Goal: Transaction & Acquisition: Purchase product/service

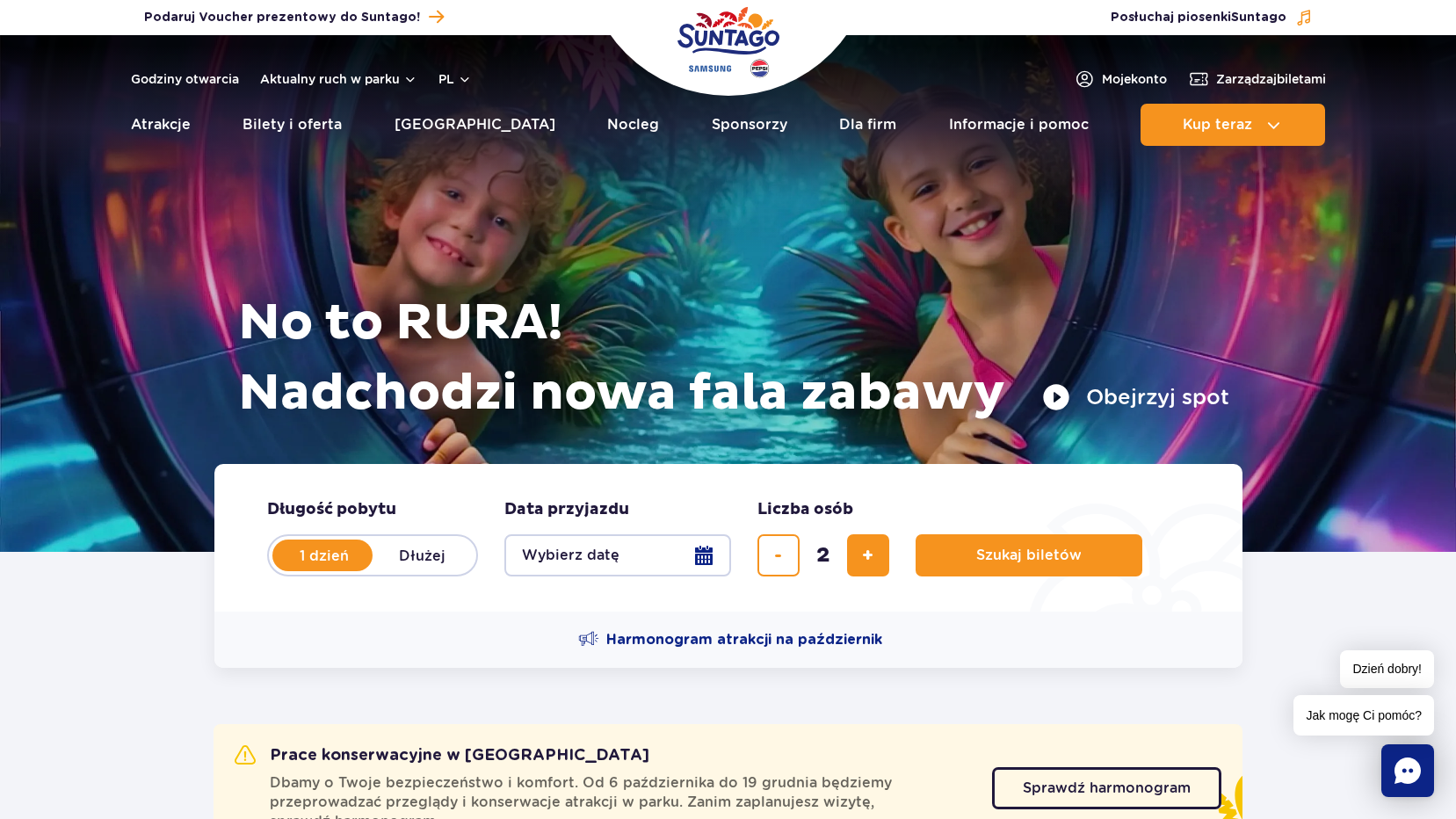
click at [419, 553] on label "Dłużej" at bounding box center [422, 556] width 100 height 37
click at [392, 570] on input "Dłużej" at bounding box center [382, 572] width 20 height 4
radio input "false"
radio input "true"
click at [339, 552] on label "1 dzień" at bounding box center [324, 556] width 100 height 37
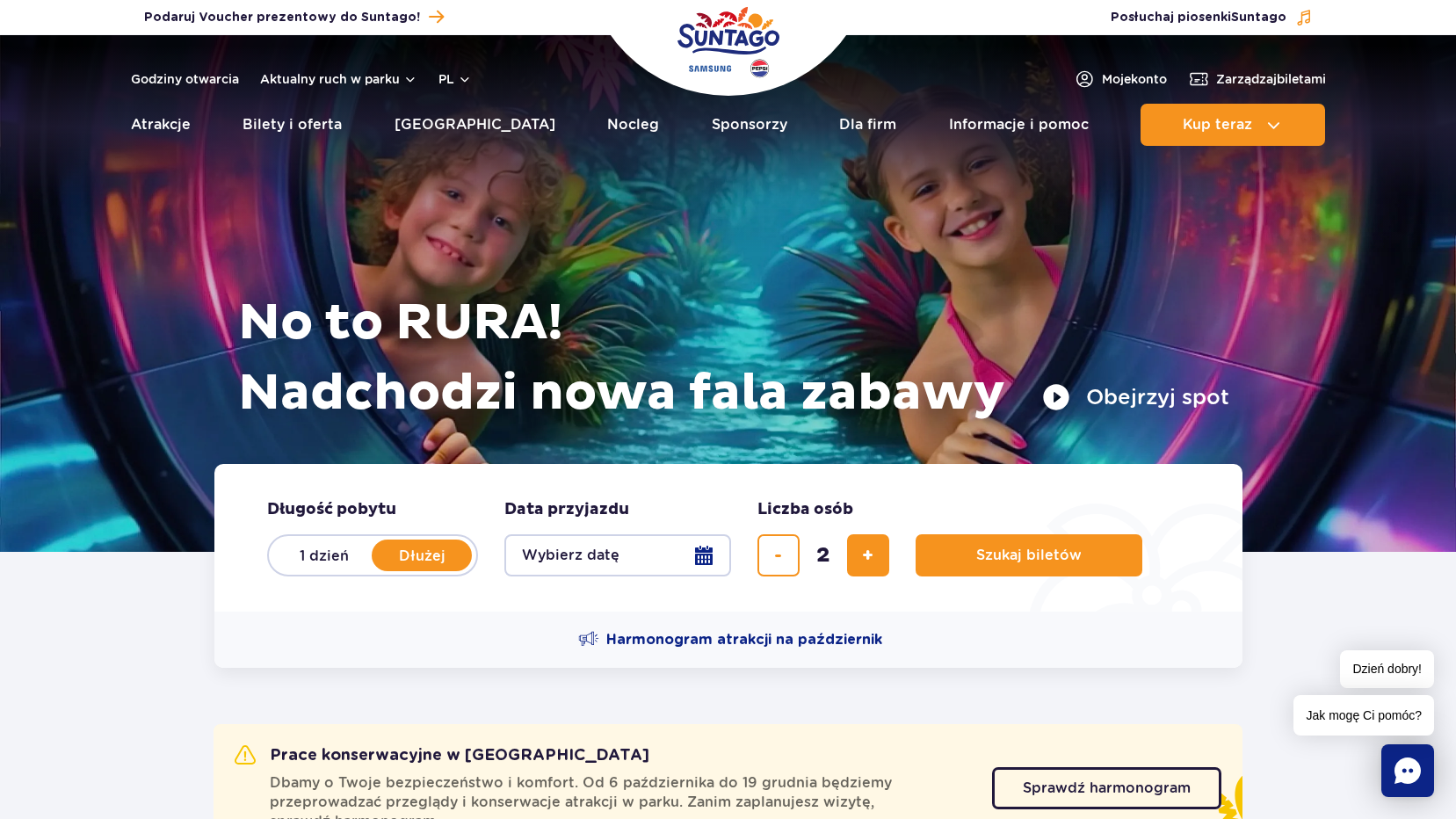
click at [294, 570] on input "1 dzień" at bounding box center [284, 572] width 20 height 4
click at [408, 553] on label "Dłużej" at bounding box center [422, 556] width 100 height 37
click at [392, 570] on input "Dłużej" at bounding box center [382, 572] width 20 height 4
radio input "false"
radio input "true"
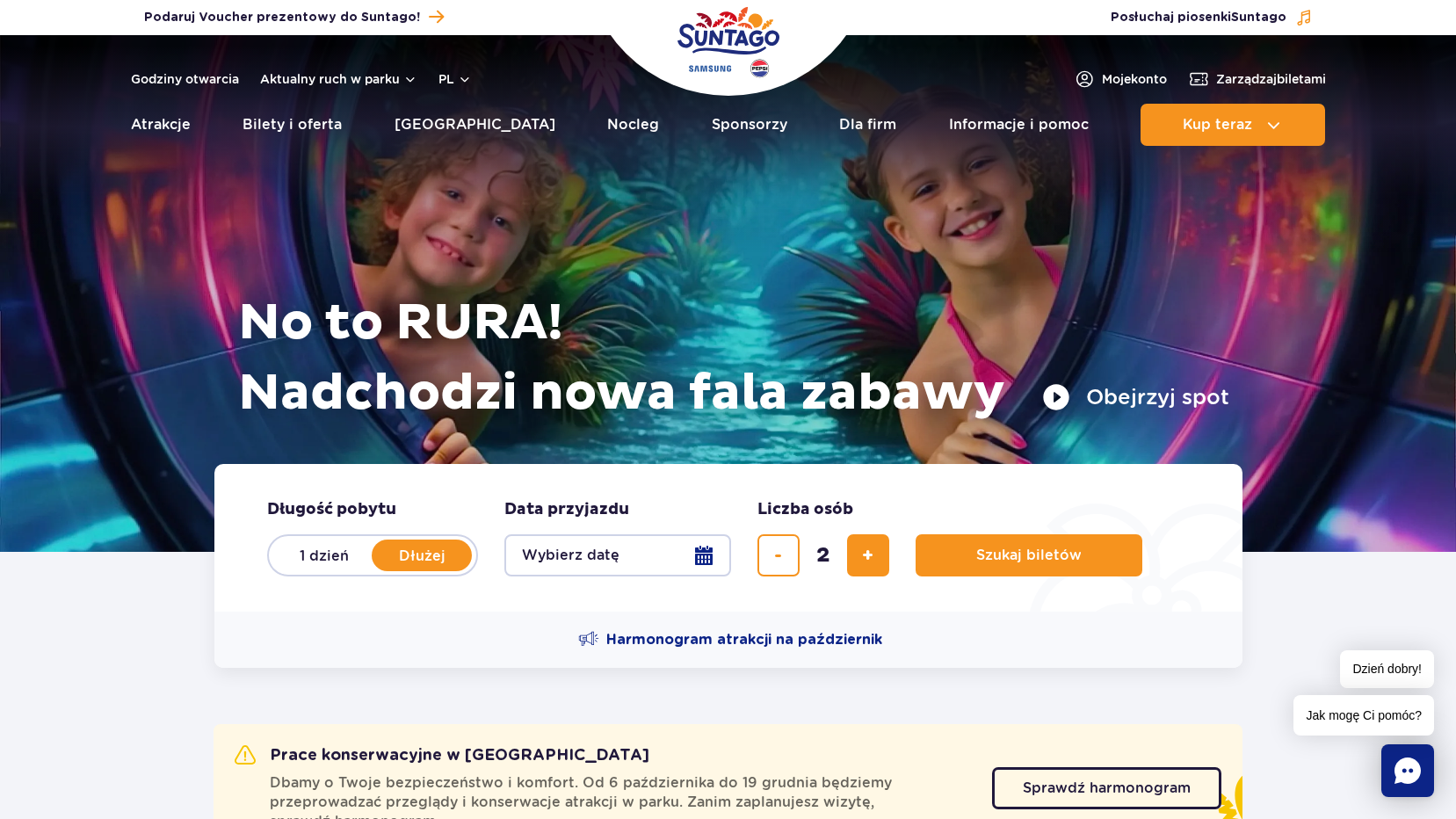
click at [703, 558] on button "Wybierz datę" at bounding box center [618, 556] width 227 height 43
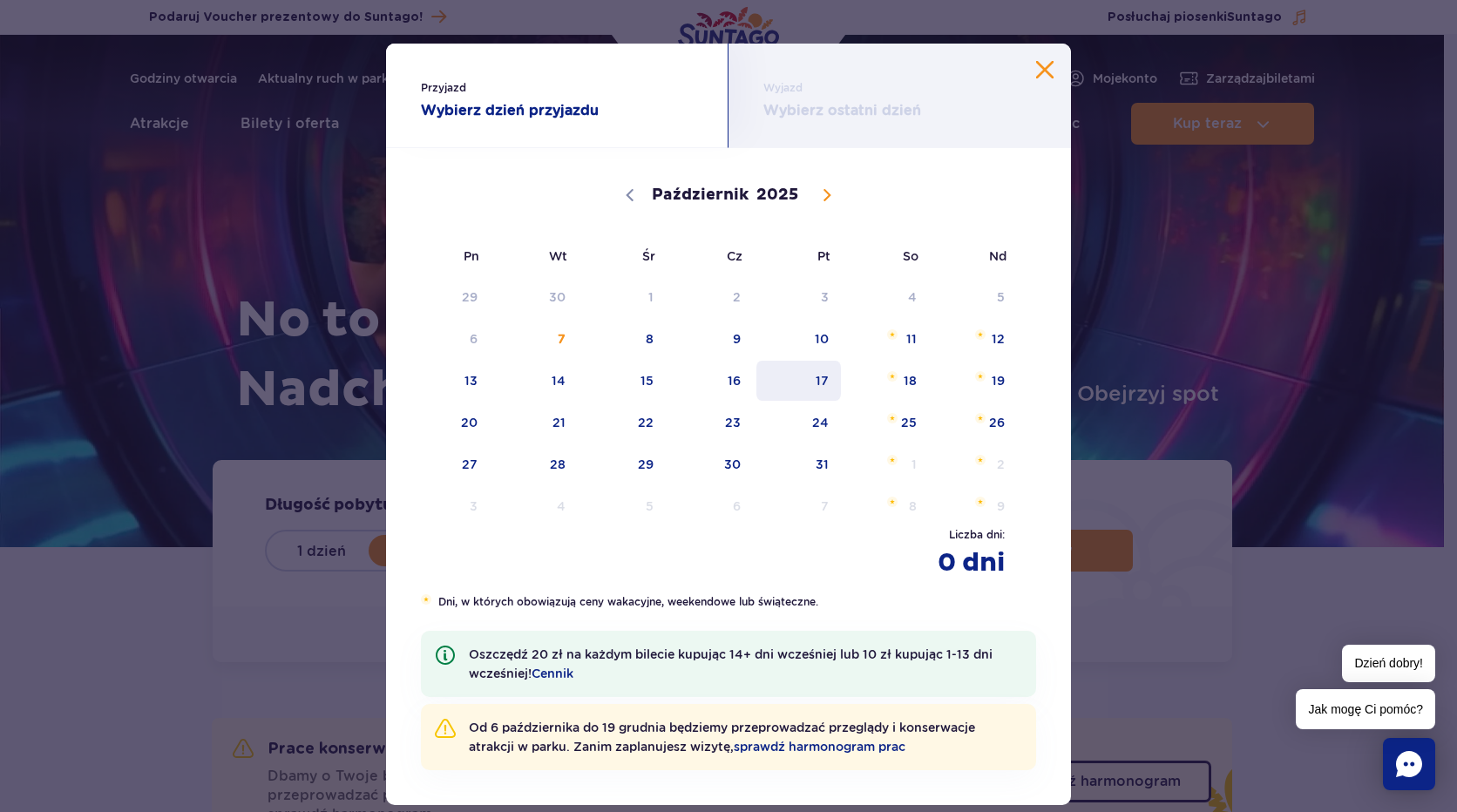
click at [828, 382] on span "17" at bounding box center [798, 381] width 88 height 40
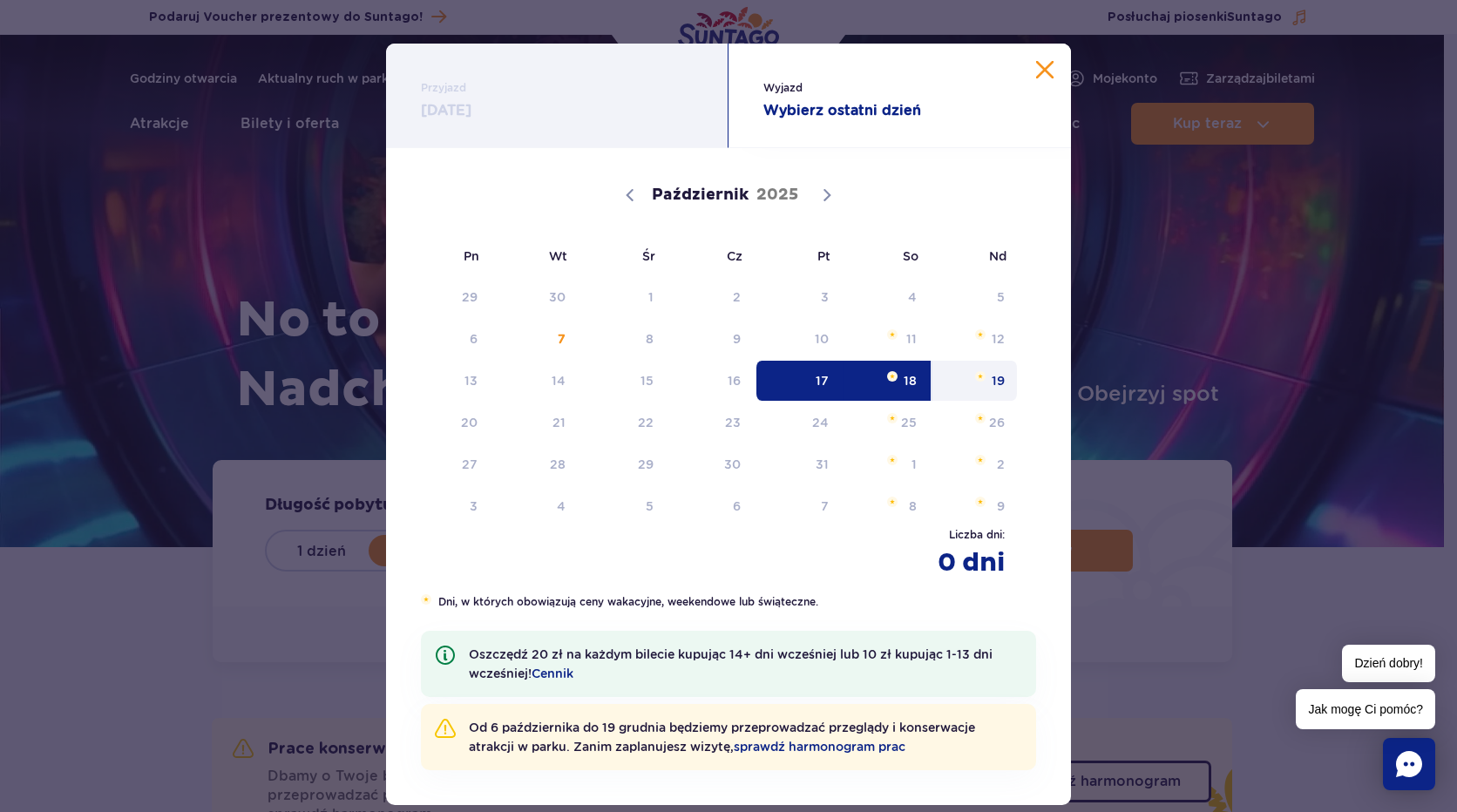
click at [999, 381] on span "19" at bounding box center [975, 381] width 88 height 40
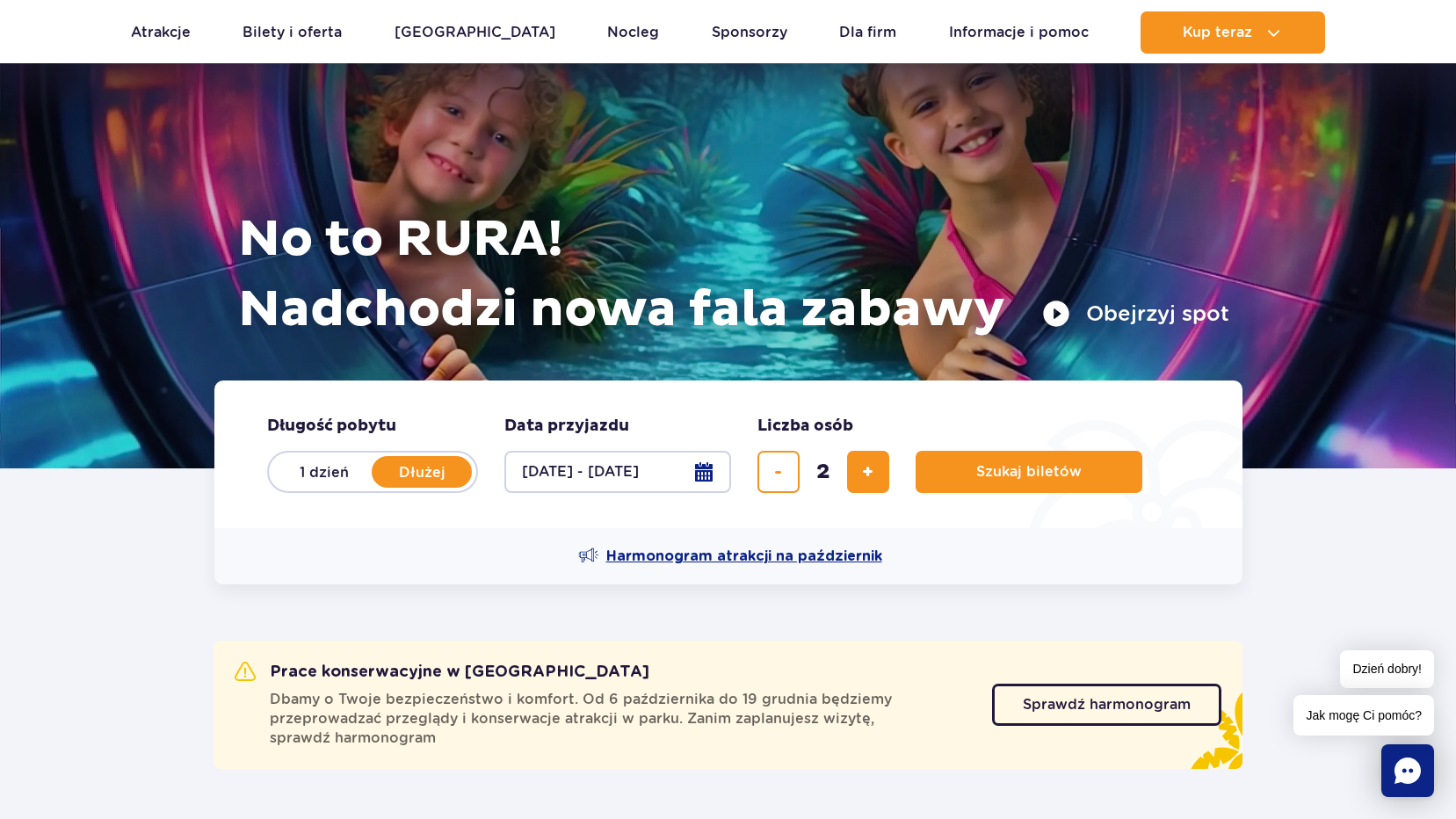
scroll to position [176, 0]
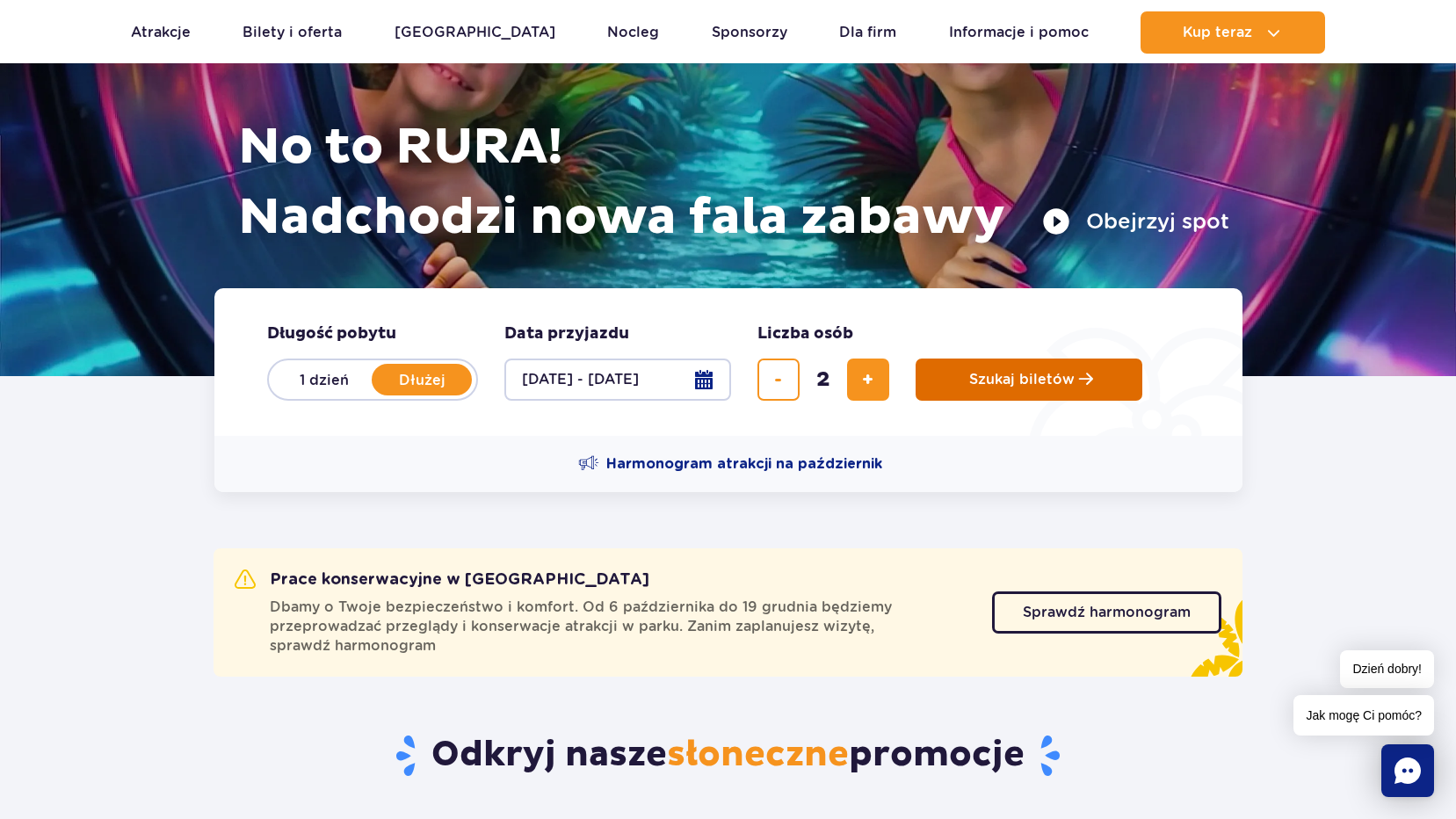
click at [1040, 382] on span "Szukaj biletów" at bounding box center [1022, 379] width 106 height 16
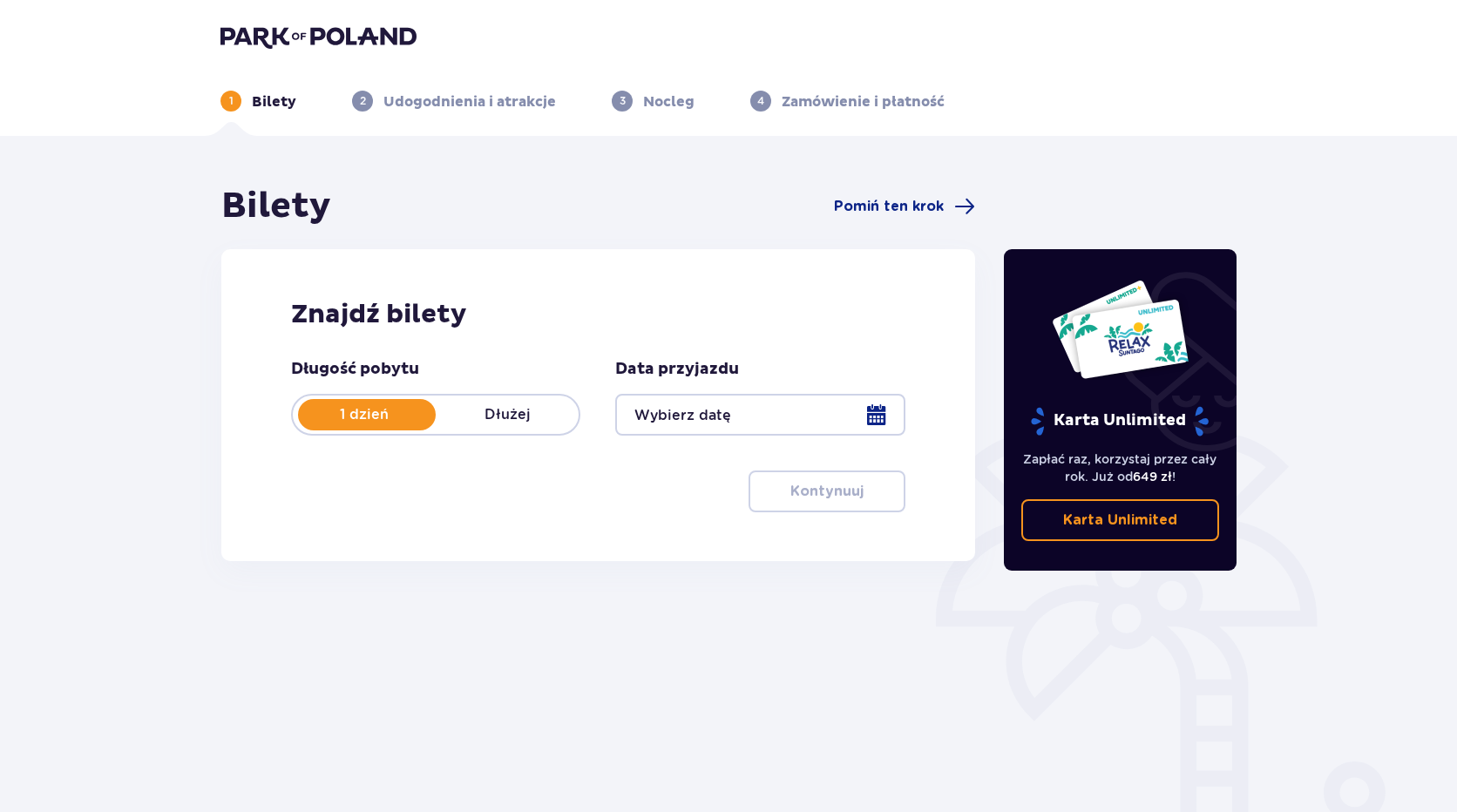
type input "[DATE] - [DATE]"
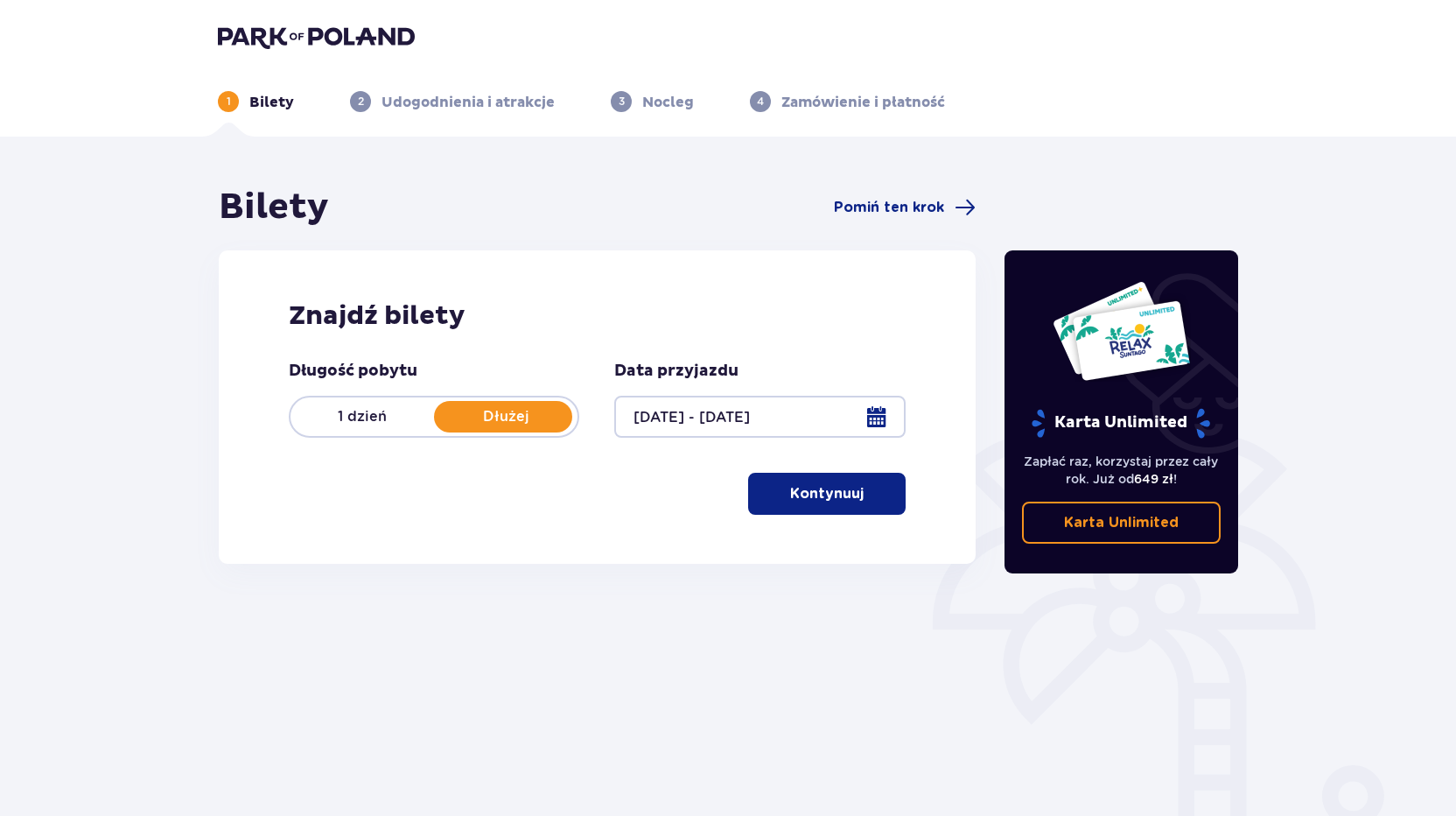
click at [850, 488] on button "Kontynuuj" at bounding box center [826, 494] width 157 height 42
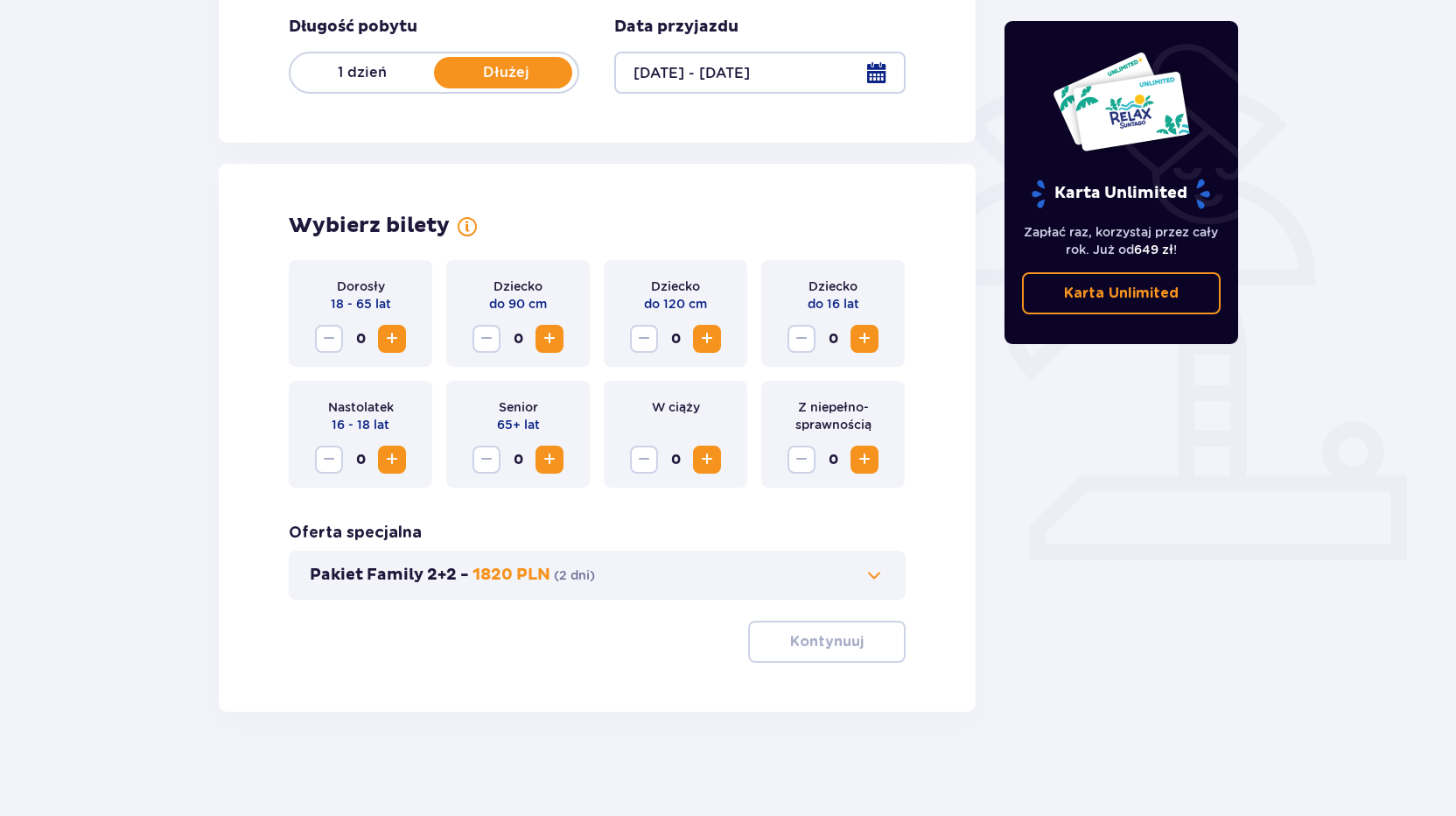
scroll to position [345, 0]
click at [389, 328] on span "Zwiększ" at bounding box center [392, 338] width 21 height 21
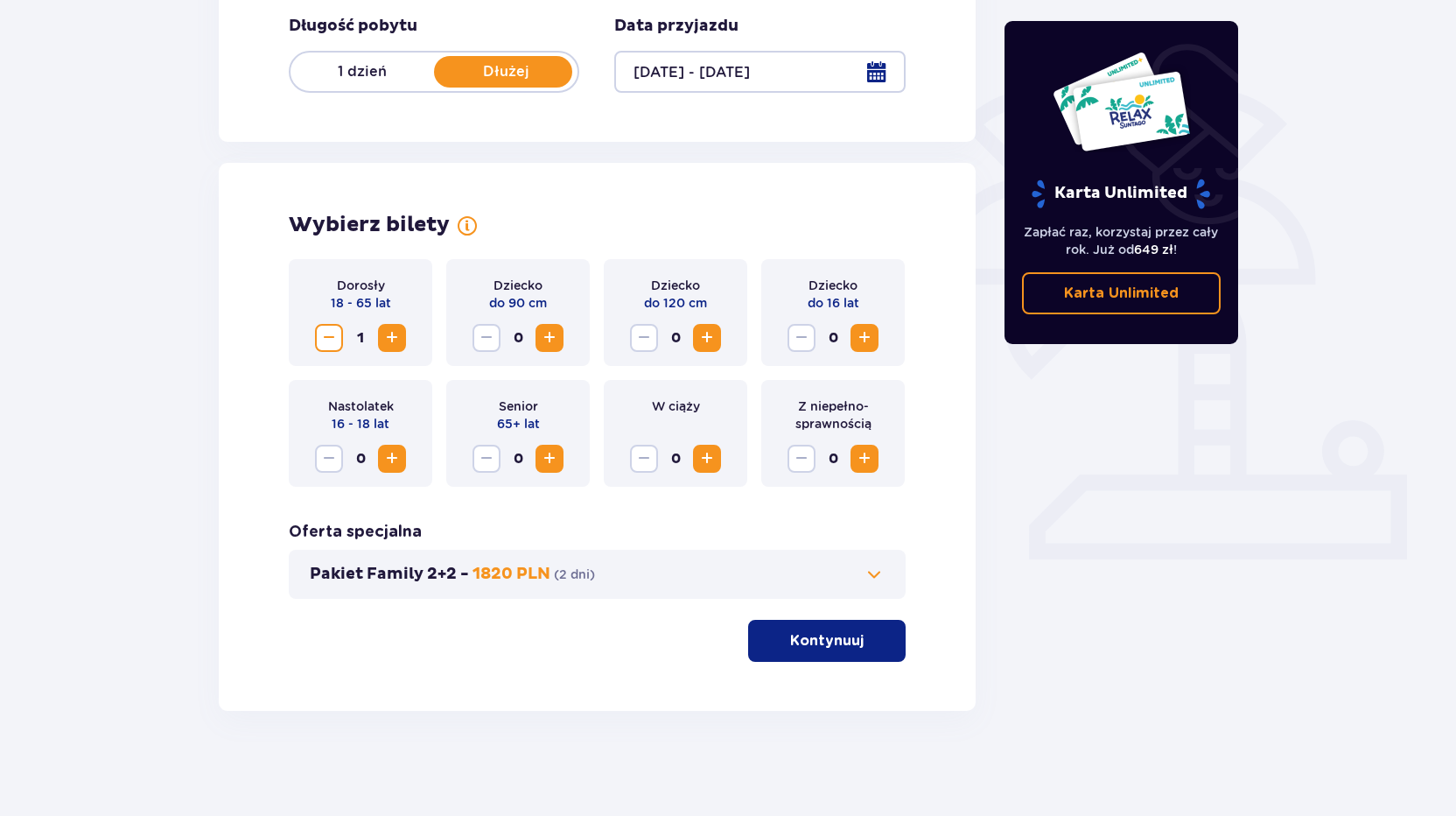
click at [401, 330] on span "Zwiększ" at bounding box center [392, 338] width 21 height 21
click at [832, 638] on p "Kontynuuj" at bounding box center [826, 641] width 73 height 19
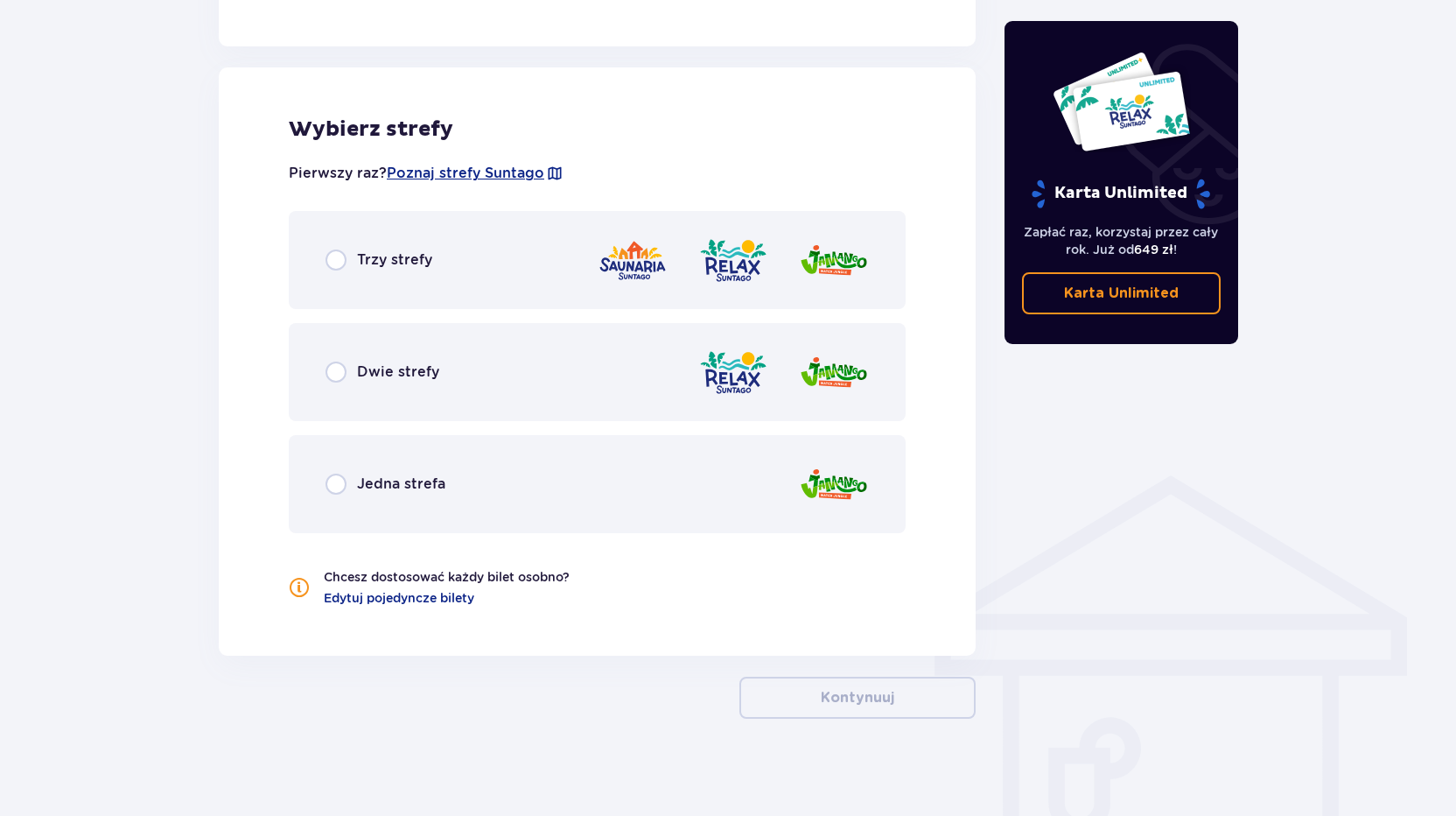
scroll to position [954, 0]
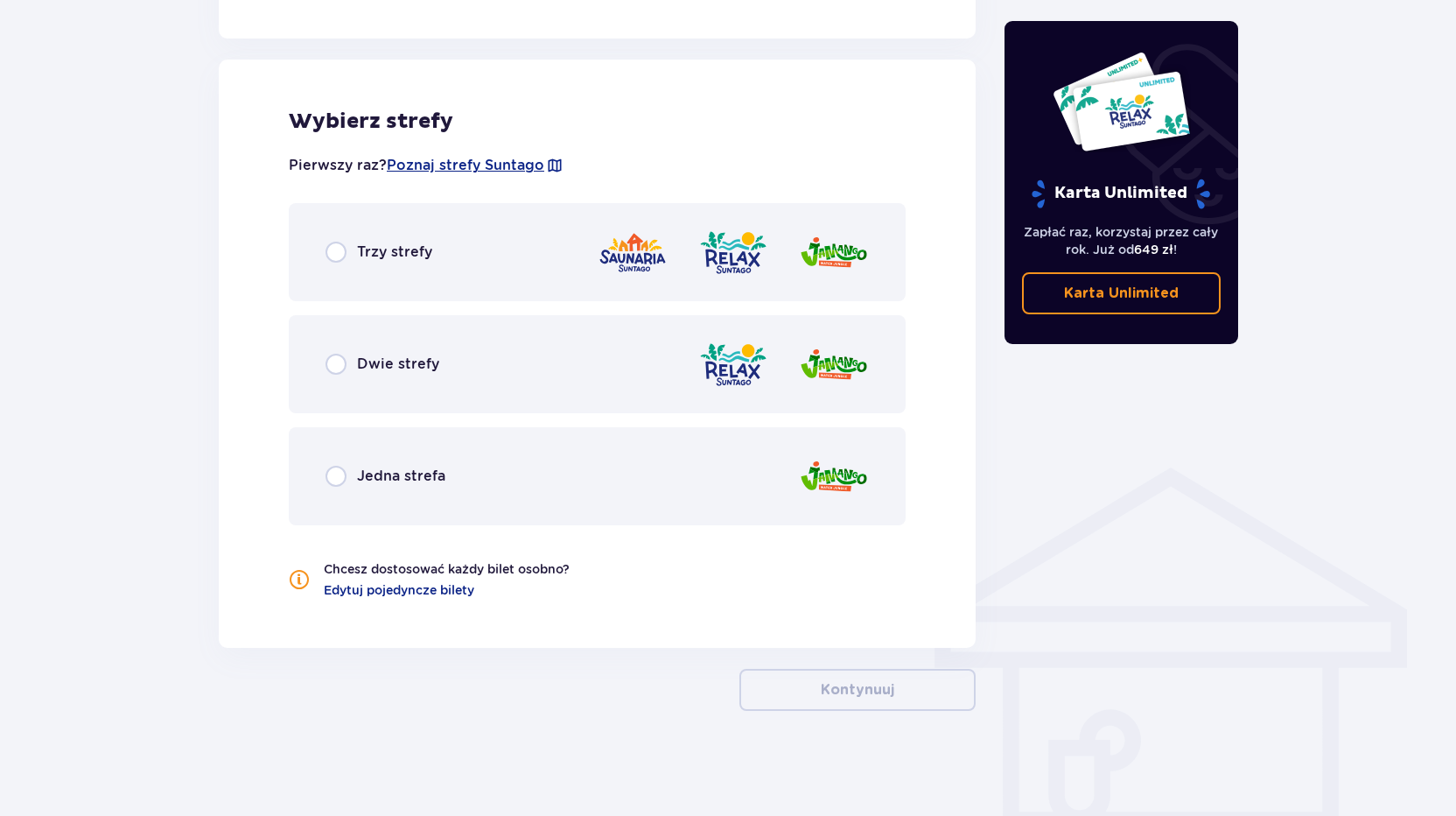
click at [341, 249] on input "radio" at bounding box center [336, 253] width 21 height 21
radio input "true"
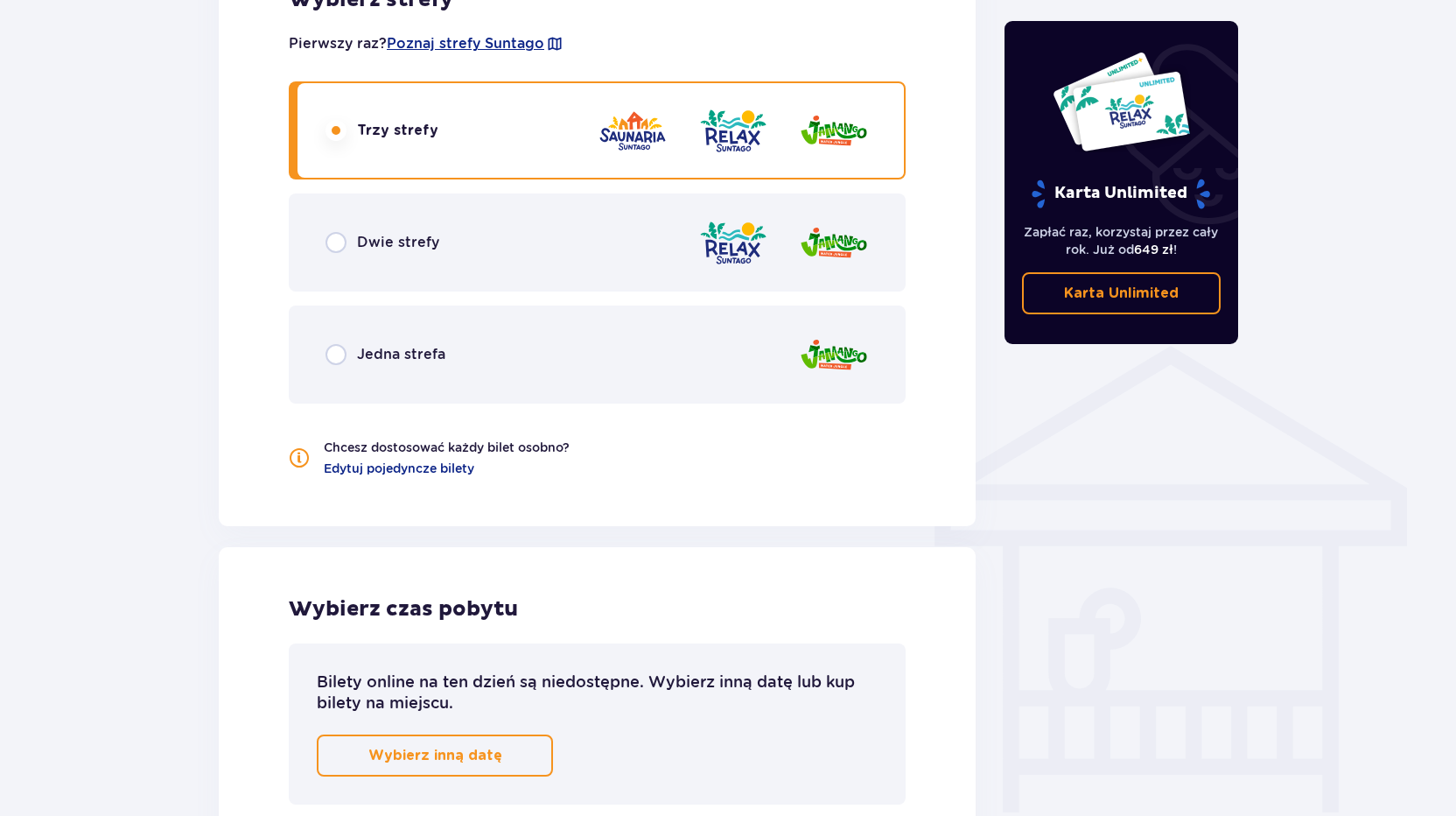
scroll to position [1107, 0]
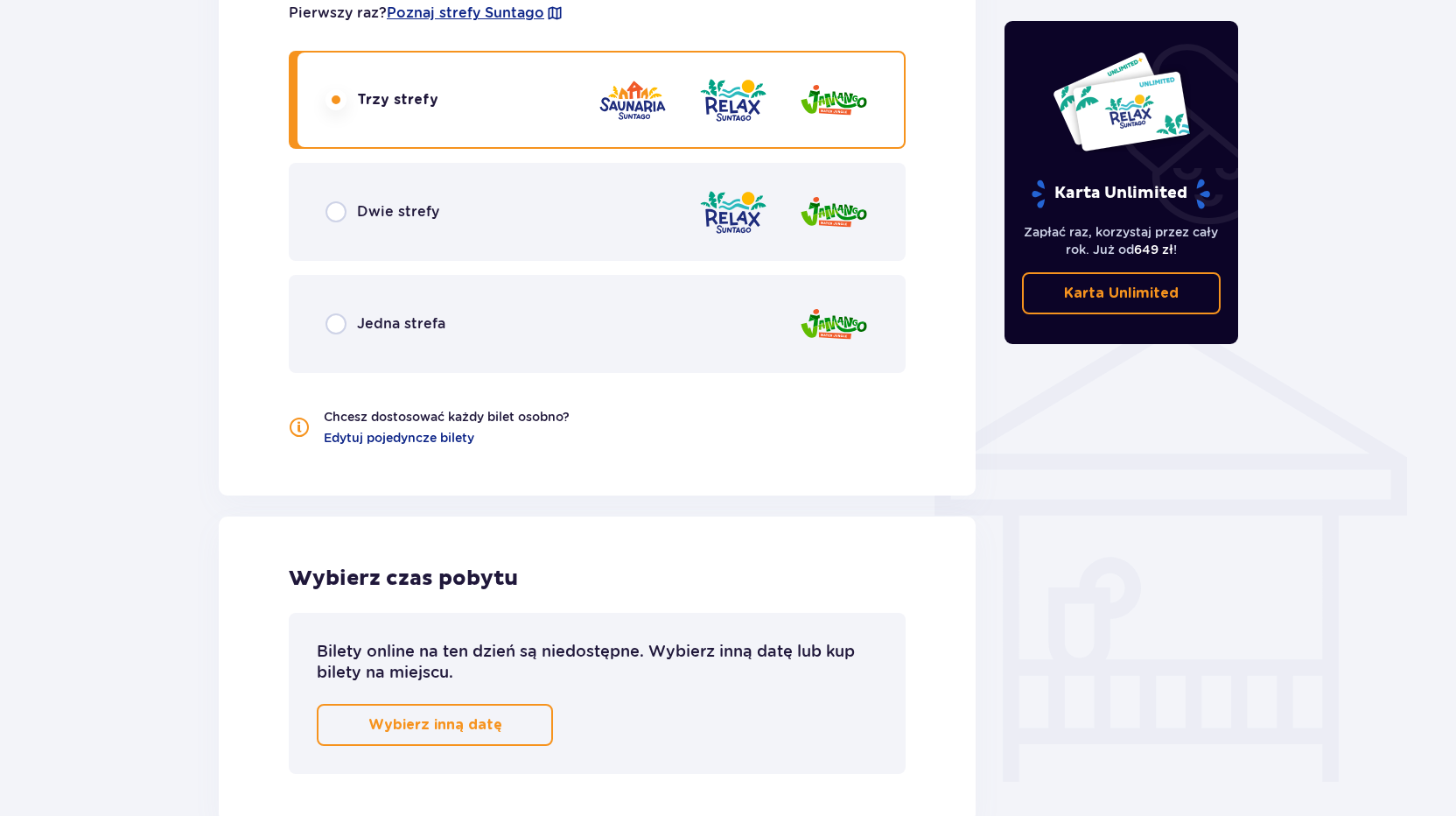
click at [515, 712] on button "Wybierz inną datę" at bounding box center [435, 725] width 237 height 42
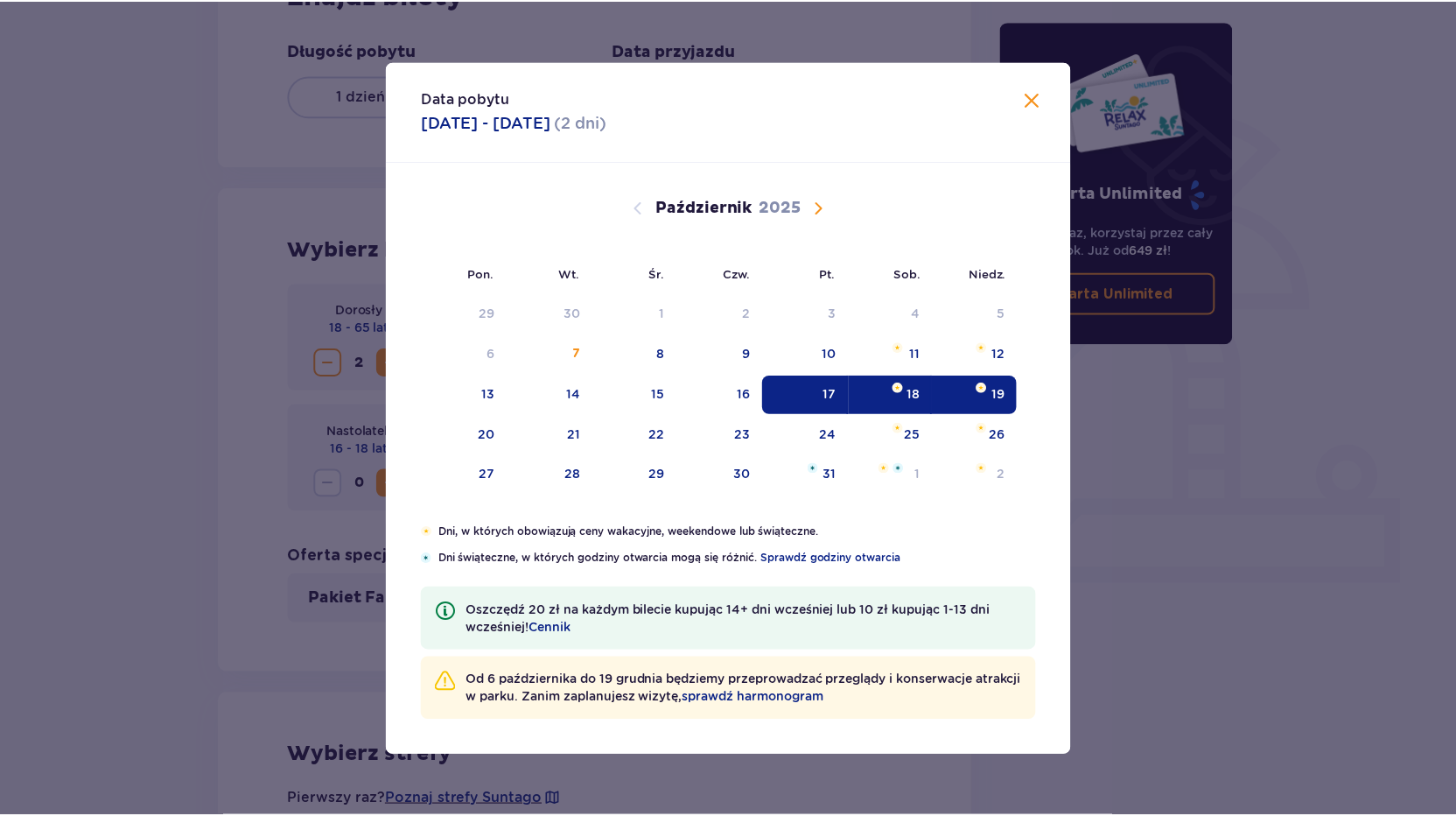
scroll to position [230, 0]
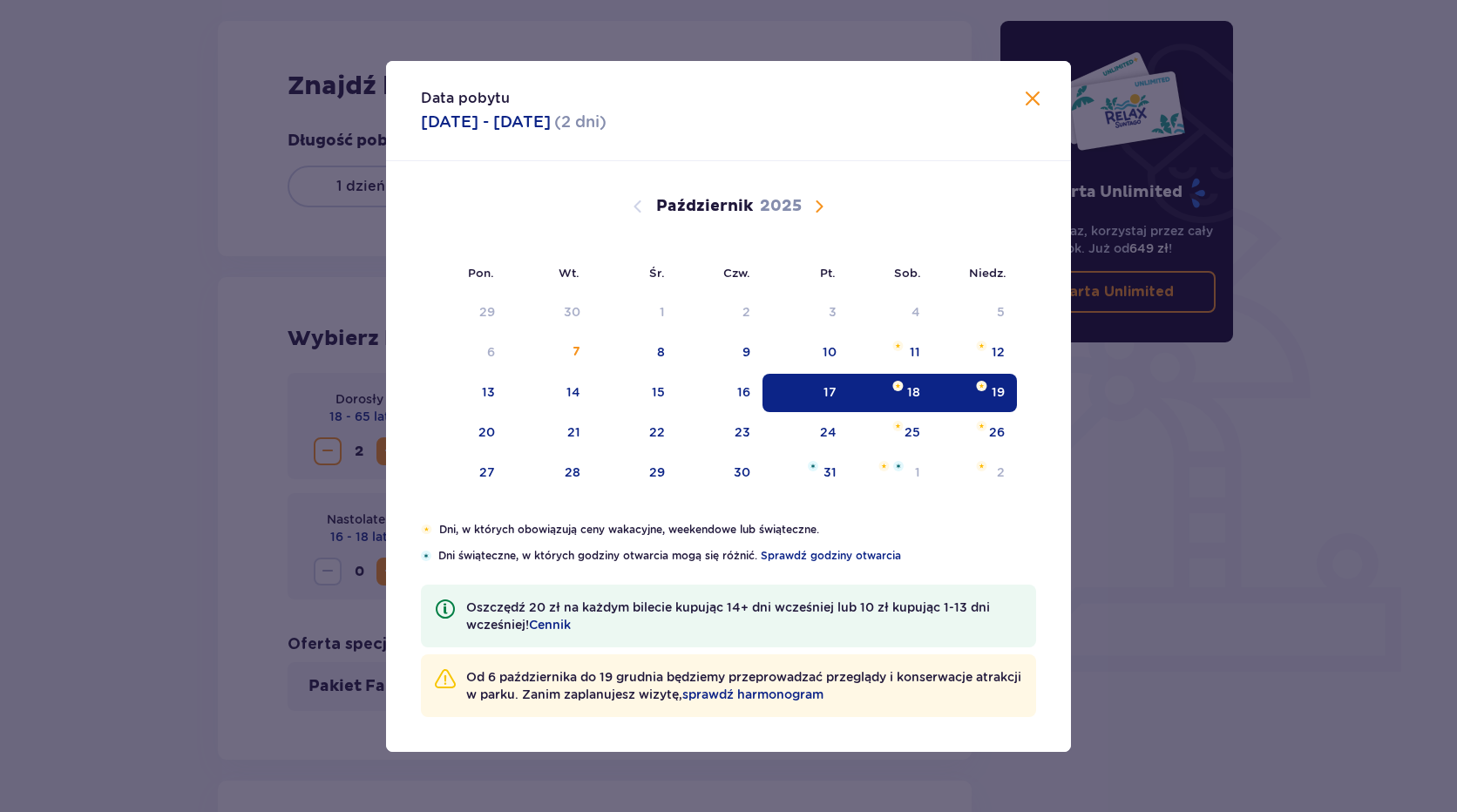
click at [907, 391] on div "18" at bounding box center [914, 392] width 13 height 18
click at [1024, 99] on span "Zamknij" at bounding box center [1033, 99] width 21 height 21
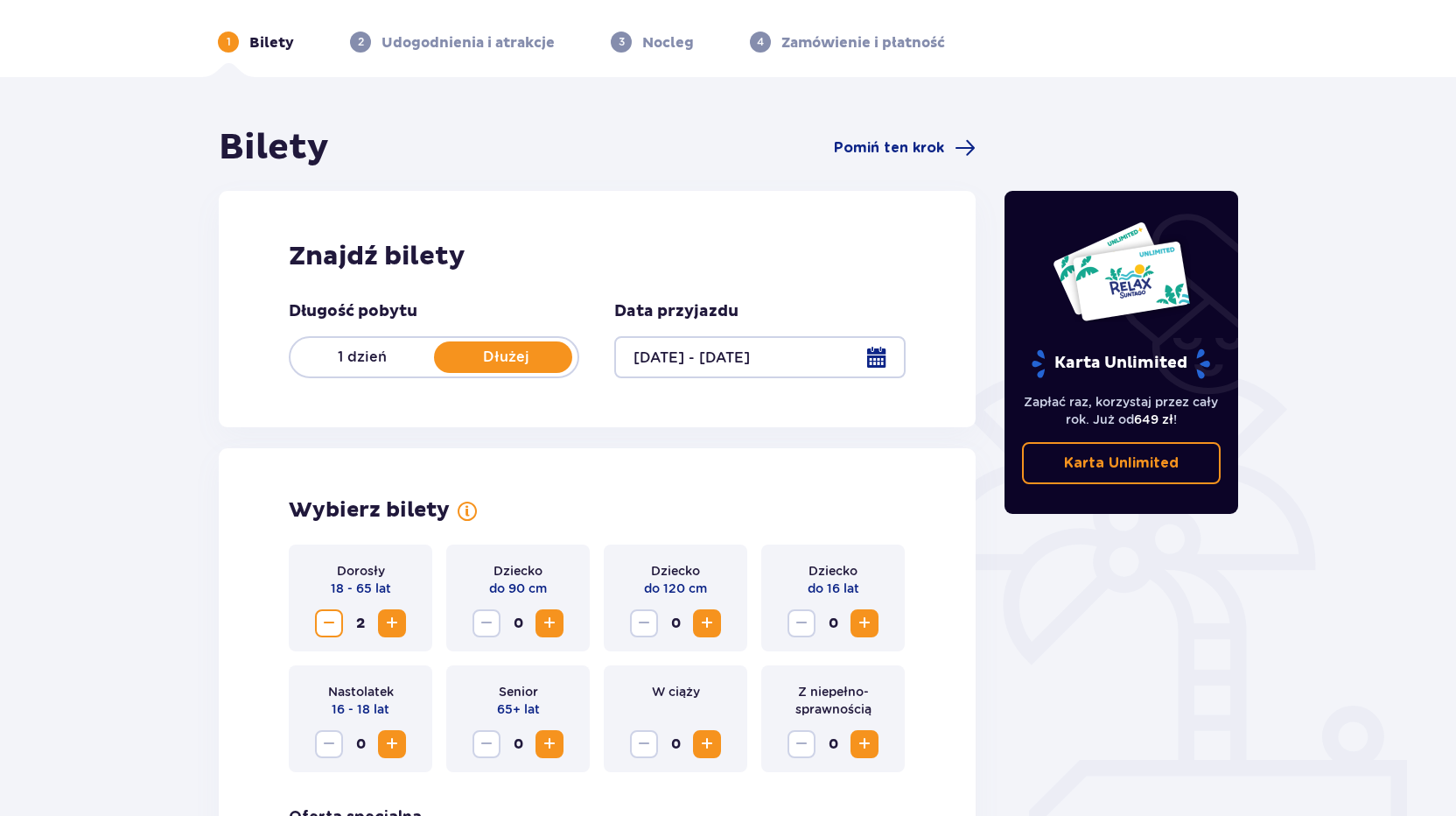
scroll to position [56, 0]
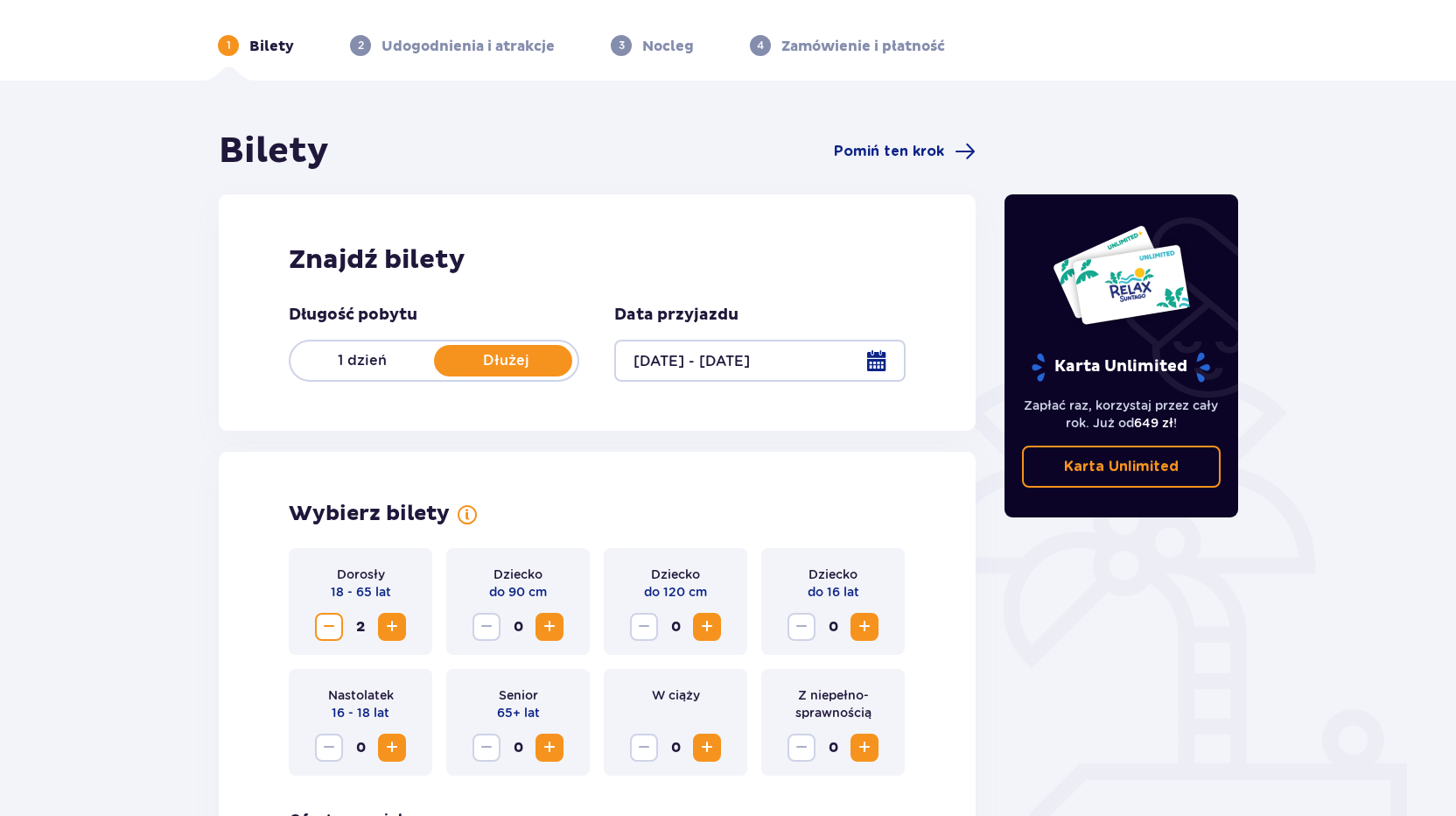
click at [871, 359] on div at bounding box center [759, 361] width 290 height 42
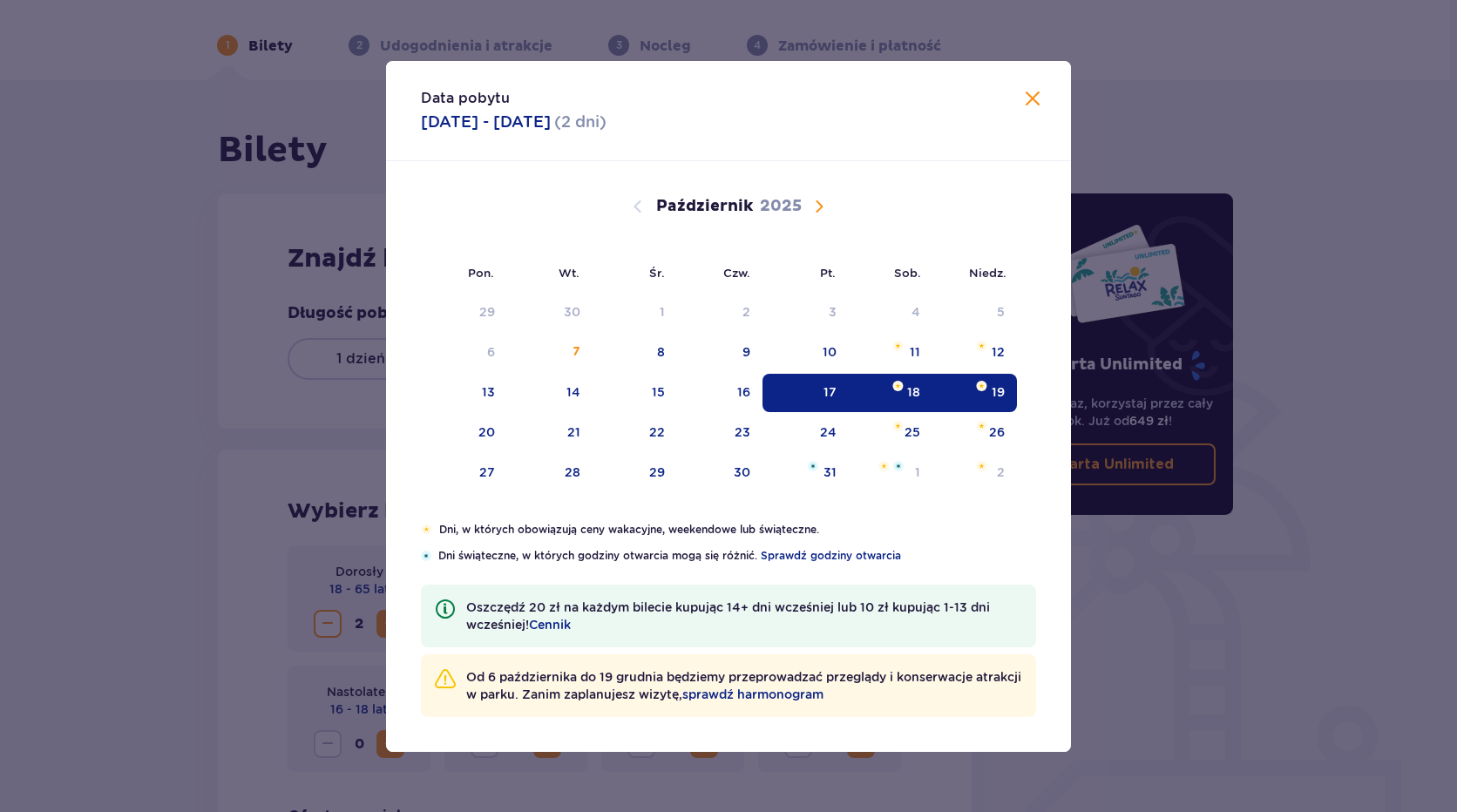
click at [363, 364] on div "Data pobytu 17.10.2025 - 19.10.2025 ( 2 dni ) Pon. Wt. Śr. Czw. Pt. Sob. Niedz.…" at bounding box center [728, 406] width 1457 height 812
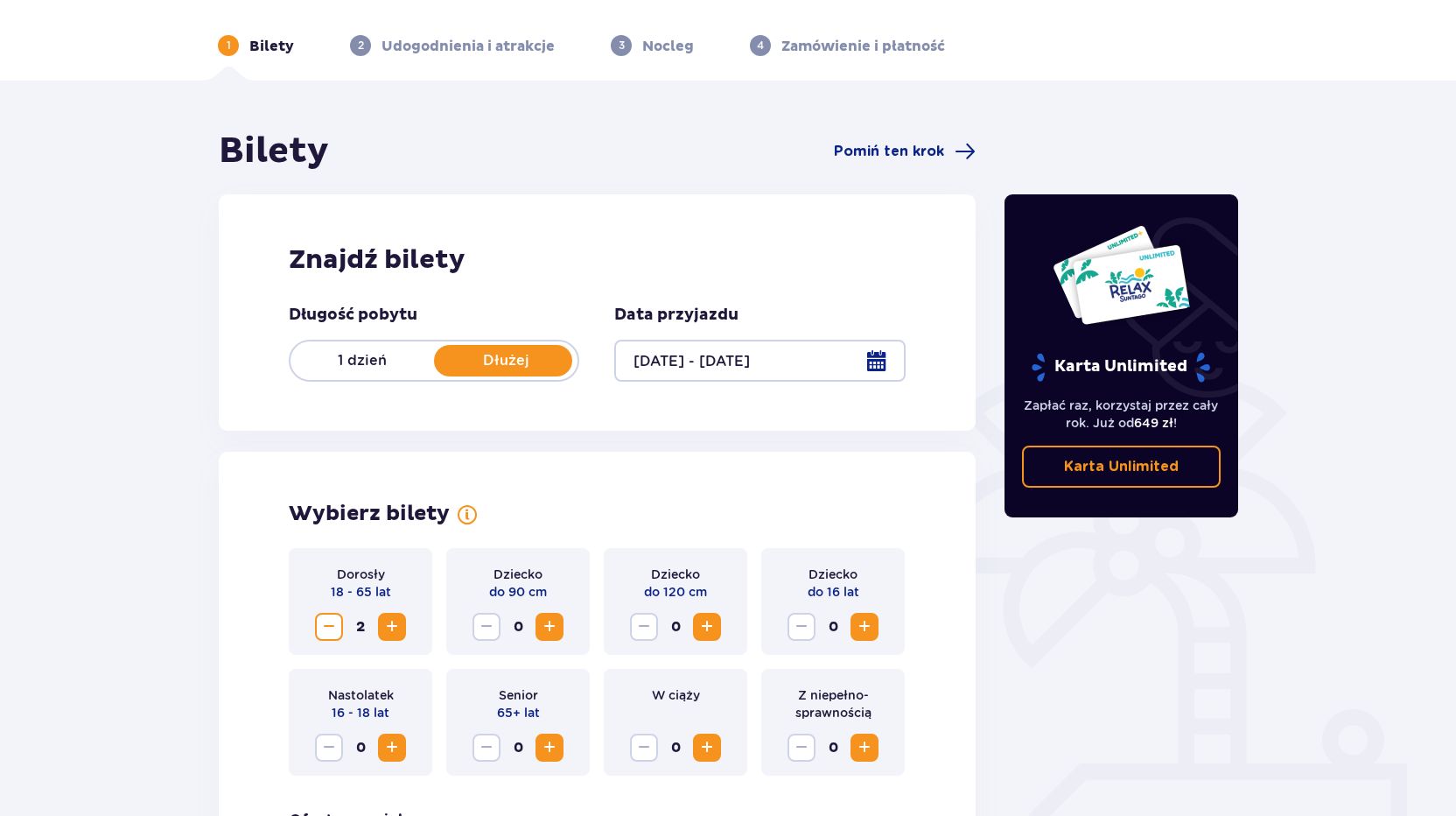
click at [331, 358] on p "1 dzień" at bounding box center [362, 360] width 144 height 19
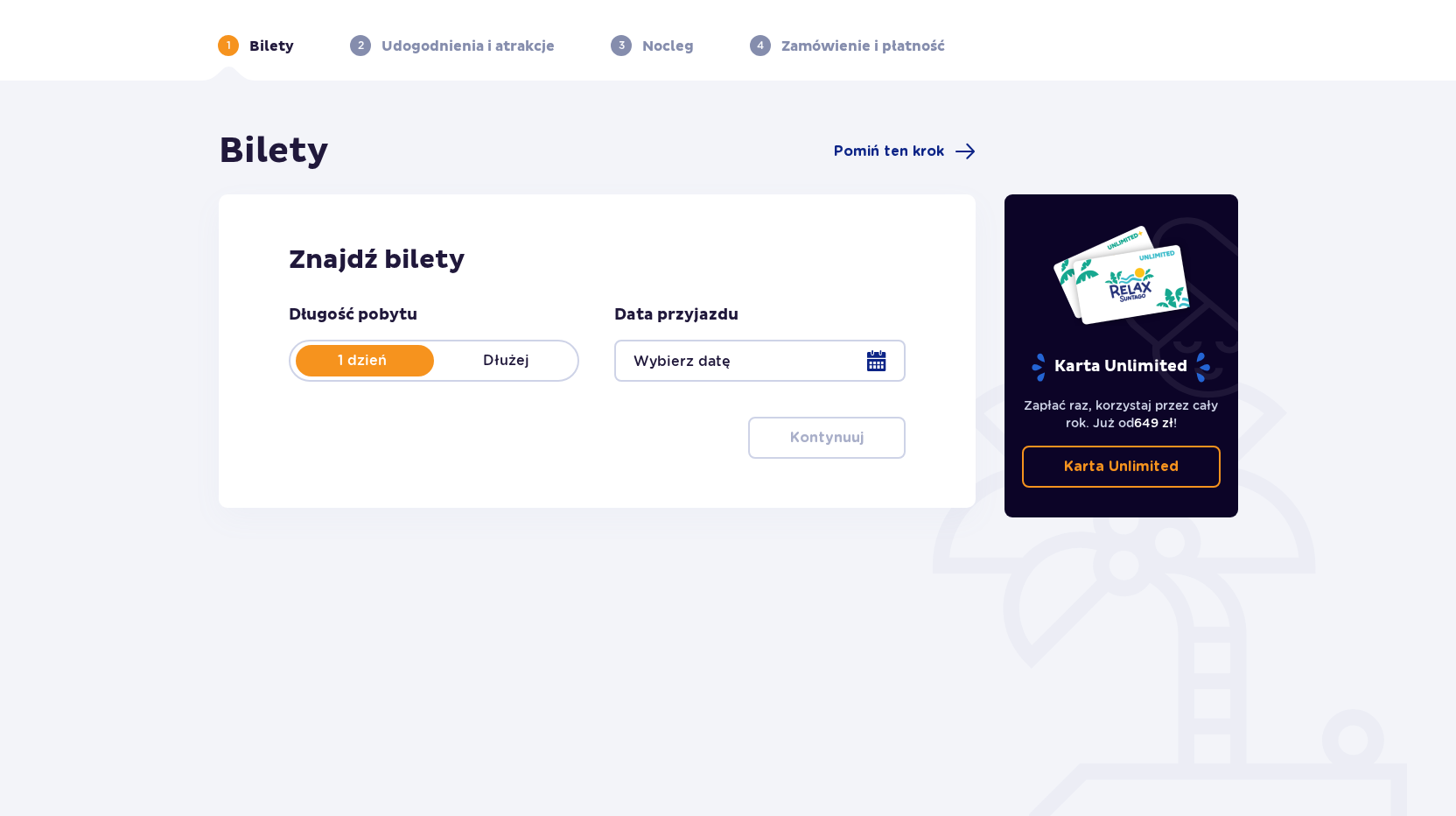
click at [880, 356] on div at bounding box center [759, 361] width 290 height 42
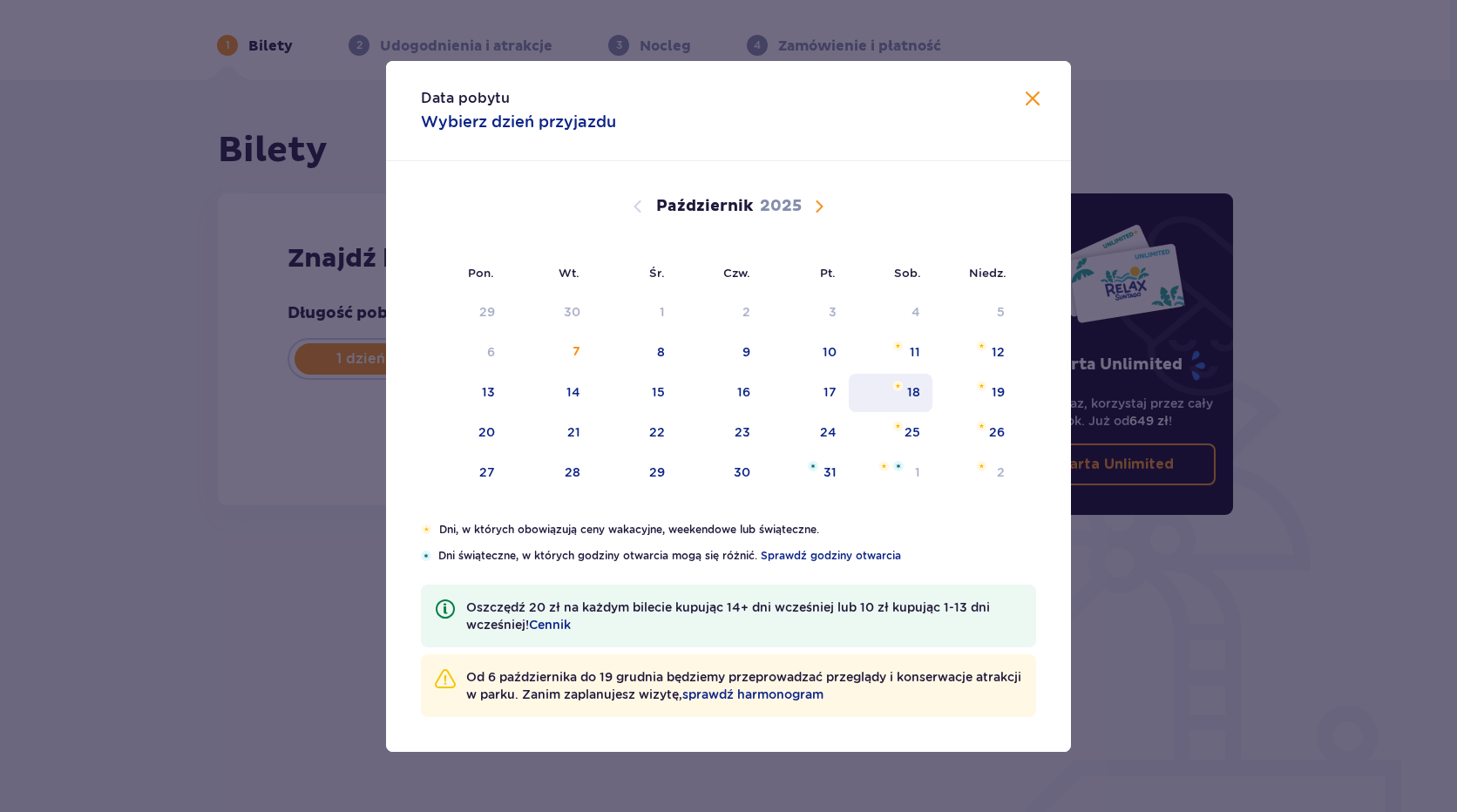
click at [897, 387] on img "sobota, 18 października 2025" at bounding box center [898, 386] width 11 height 11
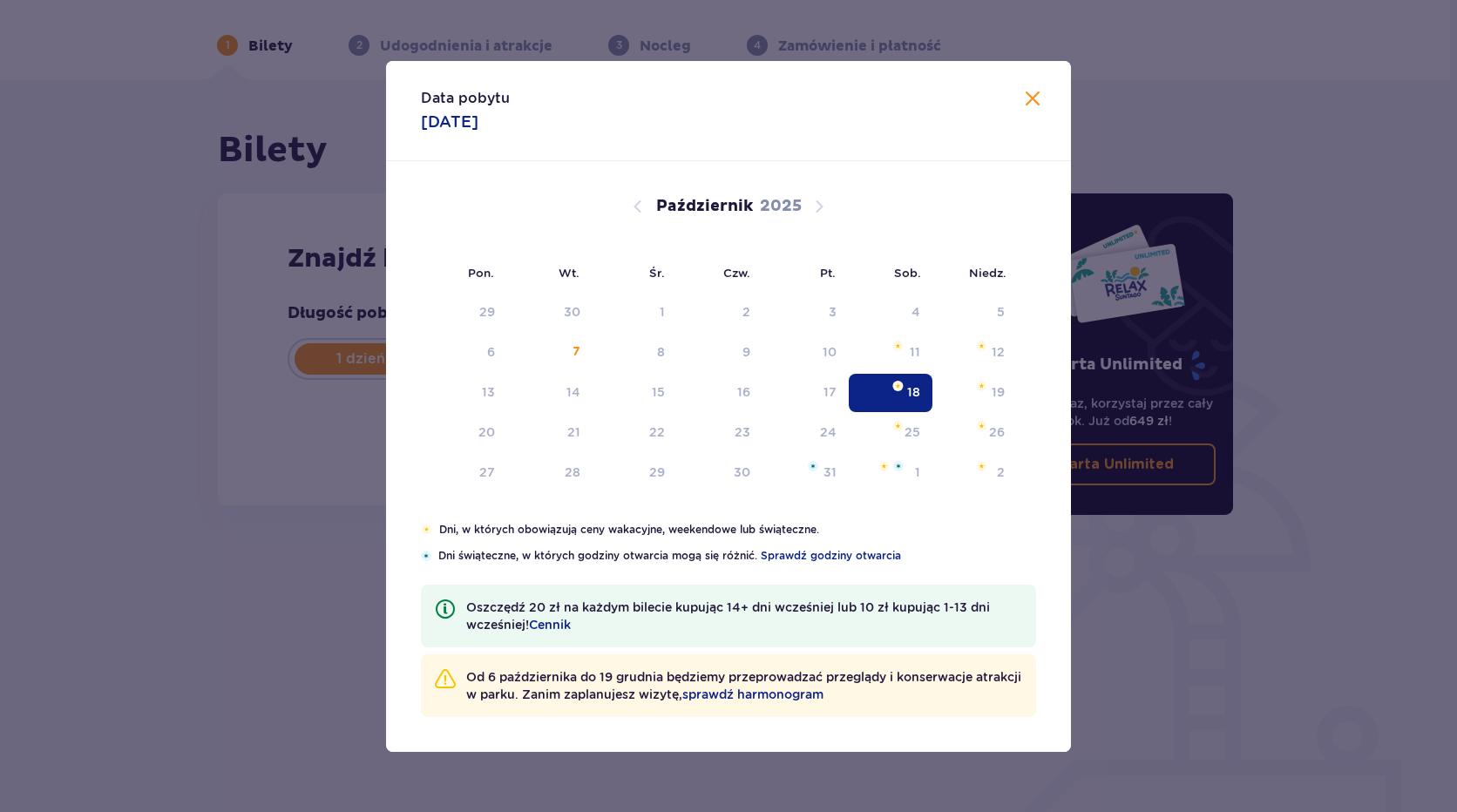
type input "18.10.25"
click at [897, 392] on div "Długość pobytu 1 dzień Dłużej Data przyjazdu 18.10.25 Kontynuuj Przejdź do konf…" at bounding box center [594, 380] width 615 height 153
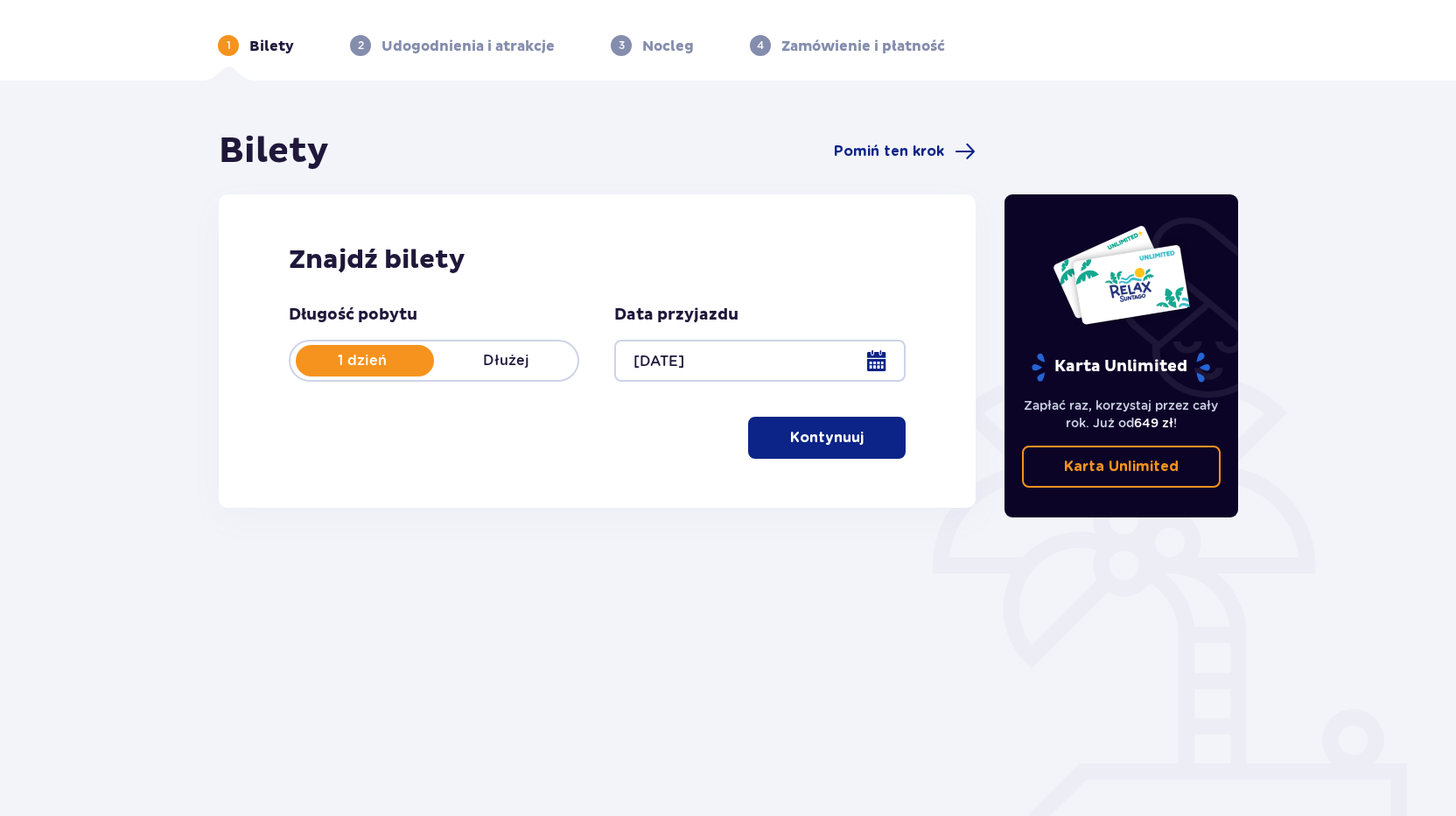
click at [851, 445] on button "Kontynuuj" at bounding box center [826, 438] width 157 height 42
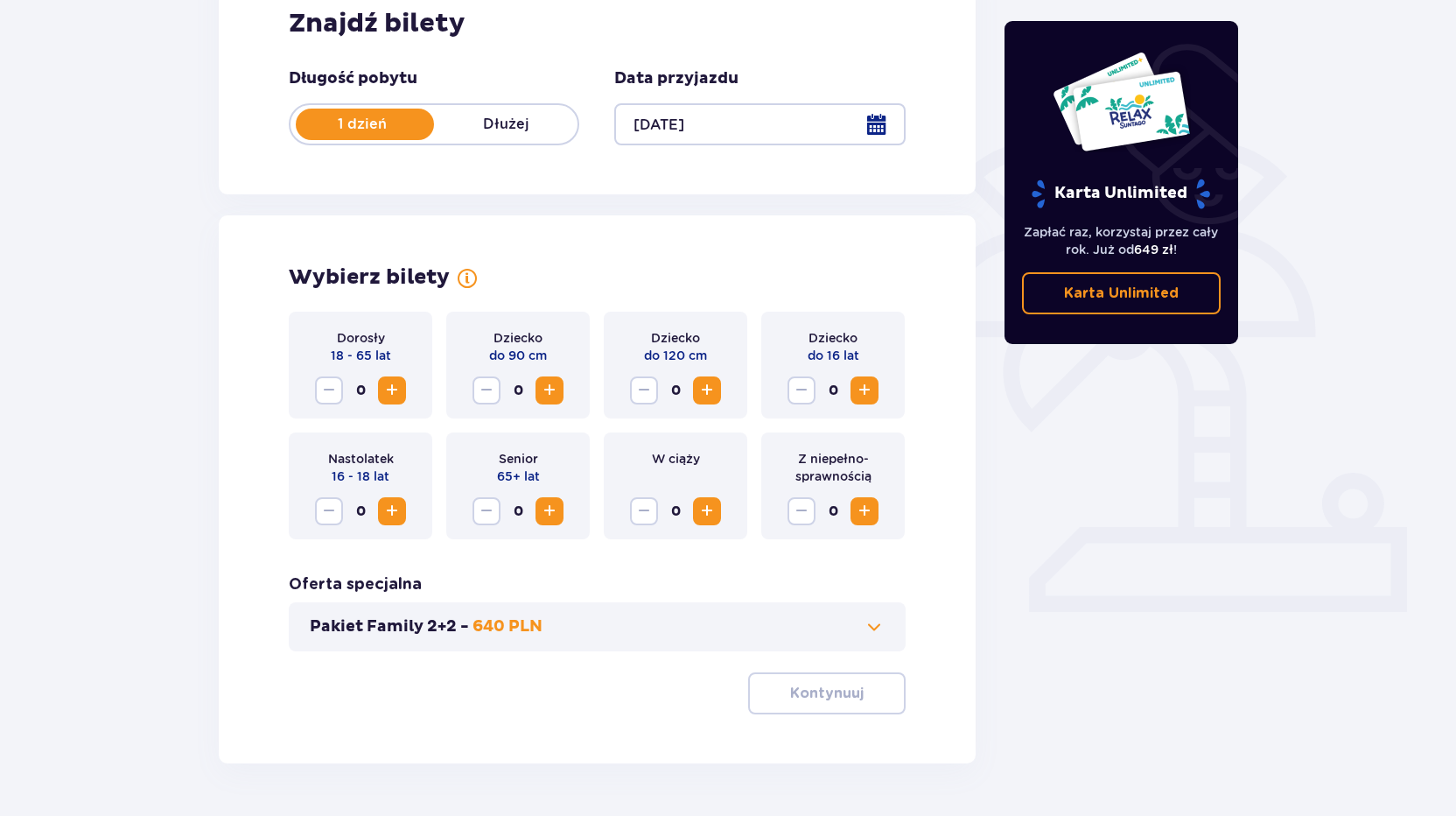
scroll to position [345, 0]
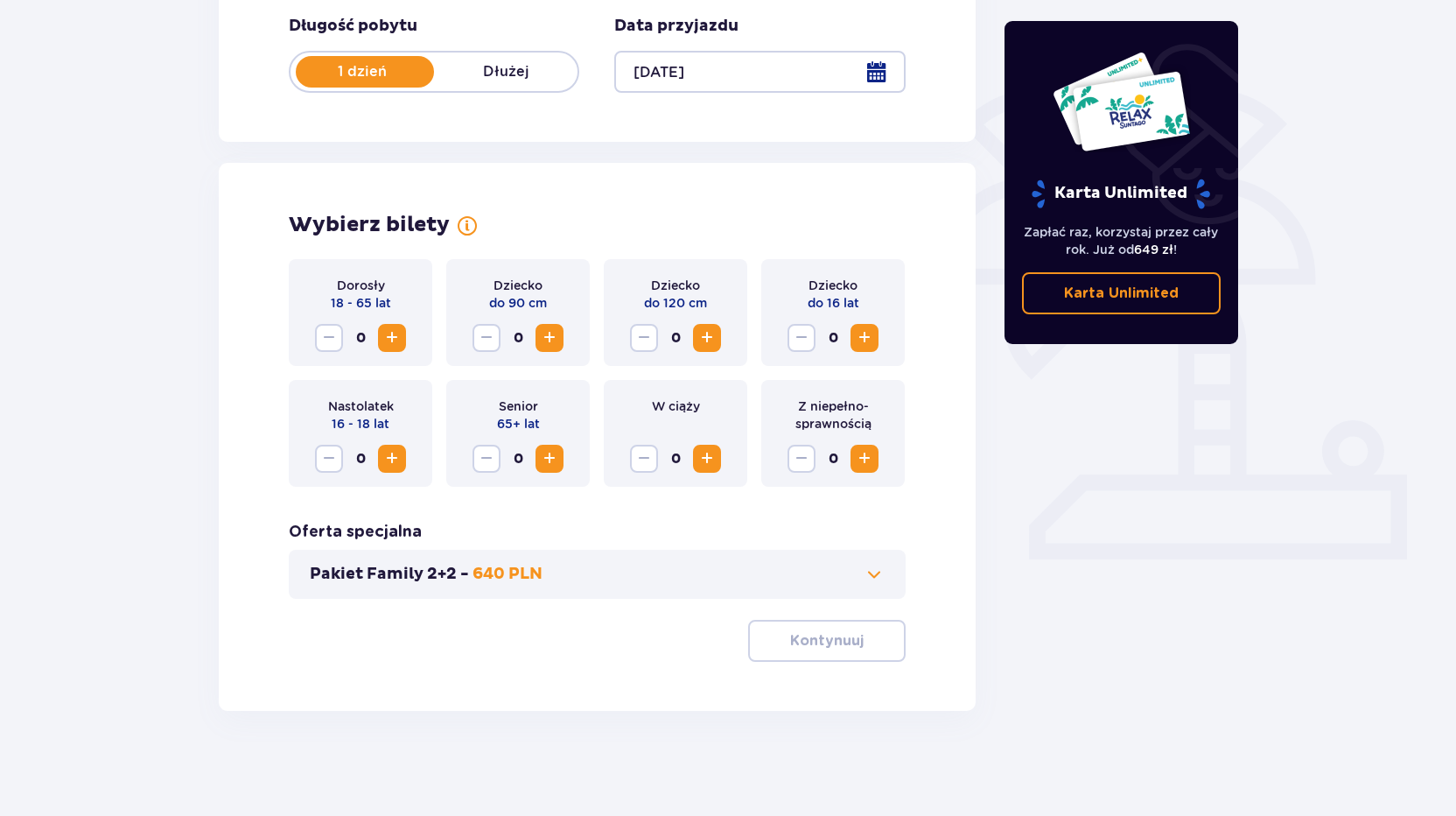
click at [389, 344] on span "Zwiększ" at bounding box center [392, 338] width 21 height 21
click at [389, 344] on span "Zwiększ" at bounding box center [392, 338] width 21 height 21
click at [871, 646] on span "button" at bounding box center [867, 641] width 21 height 21
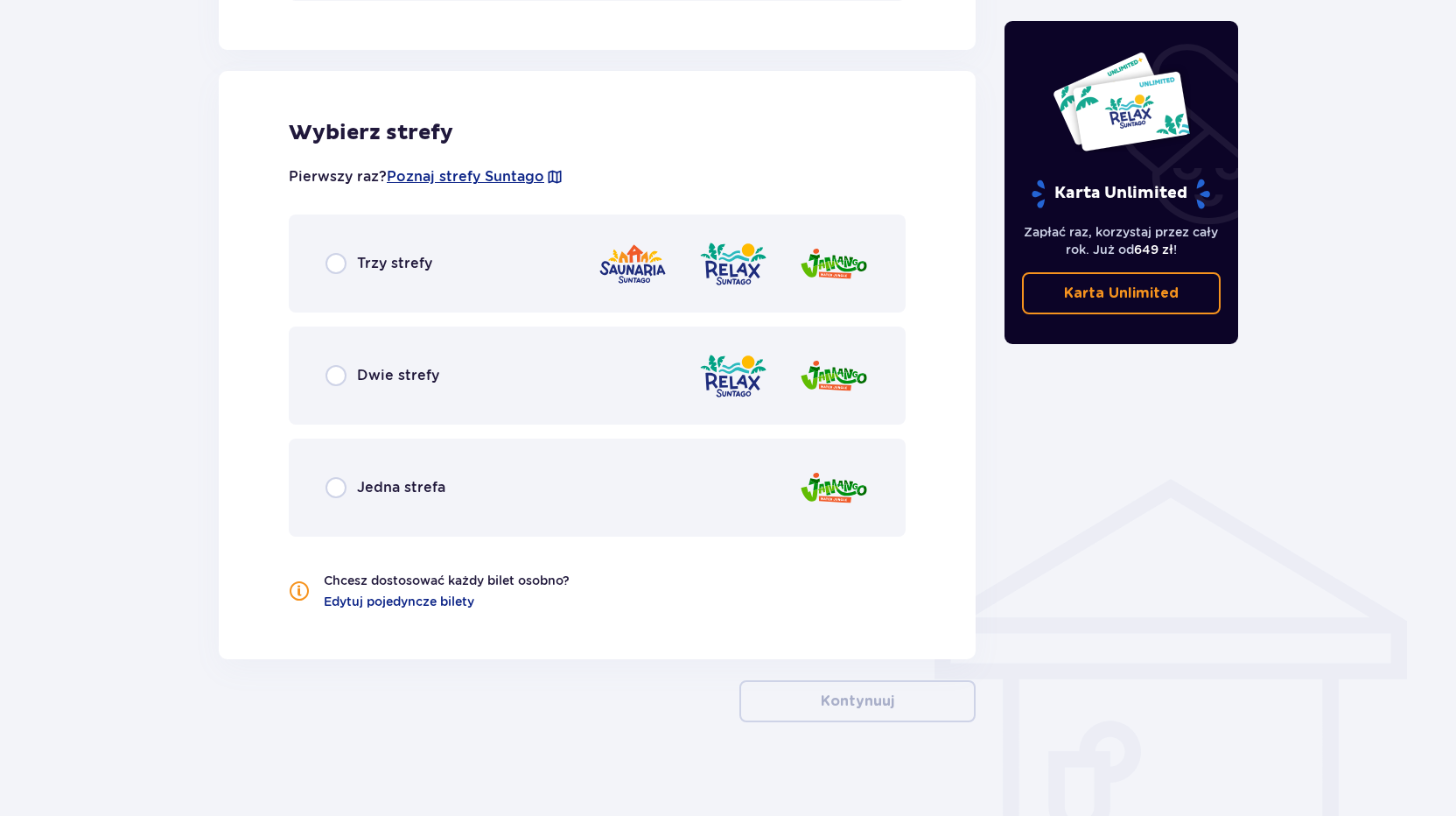
scroll to position [954, 0]
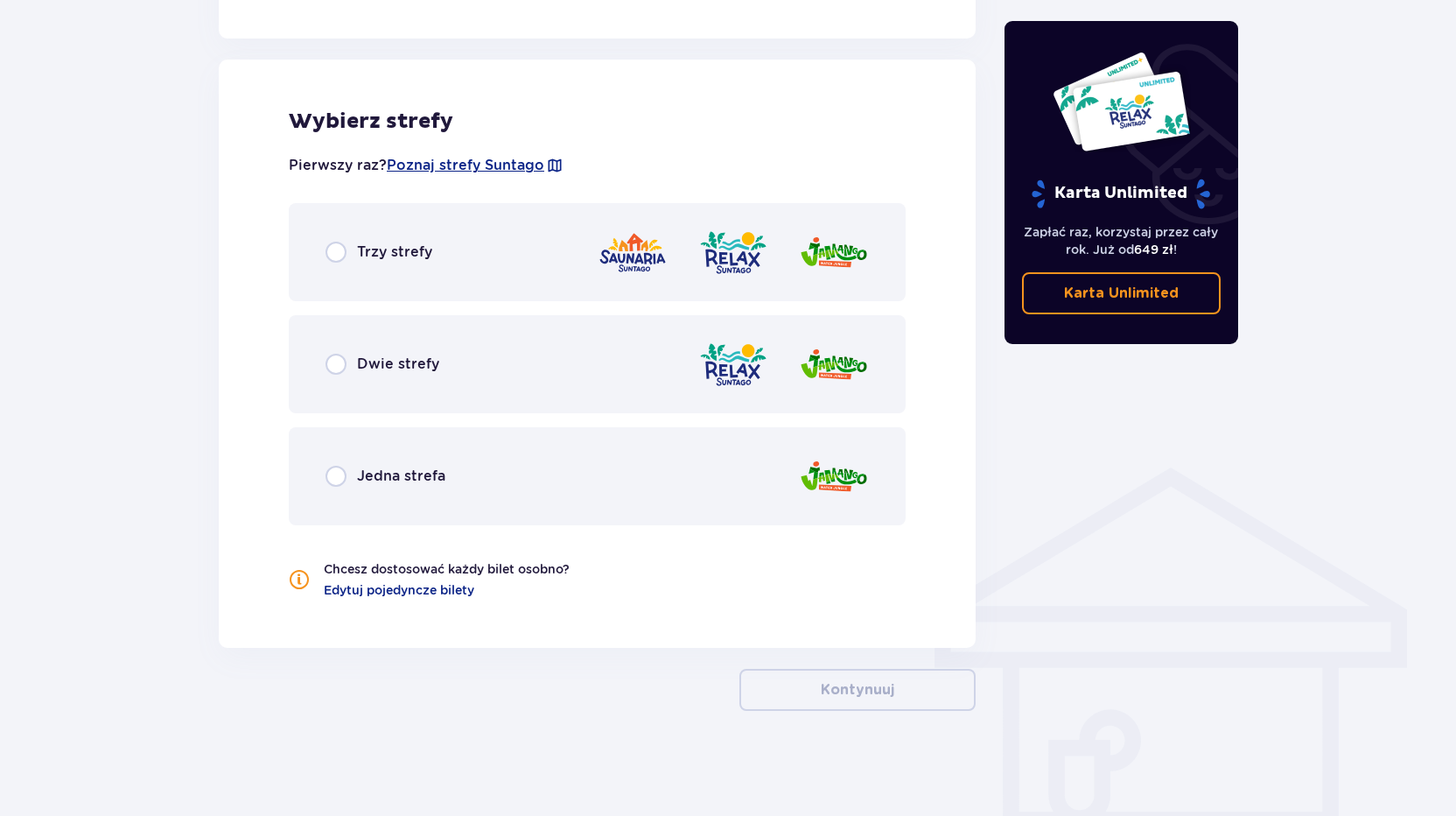
click at [336, 249] on input "radio" at bounding box center [336, 253] width 21 height 21
radio input "true"
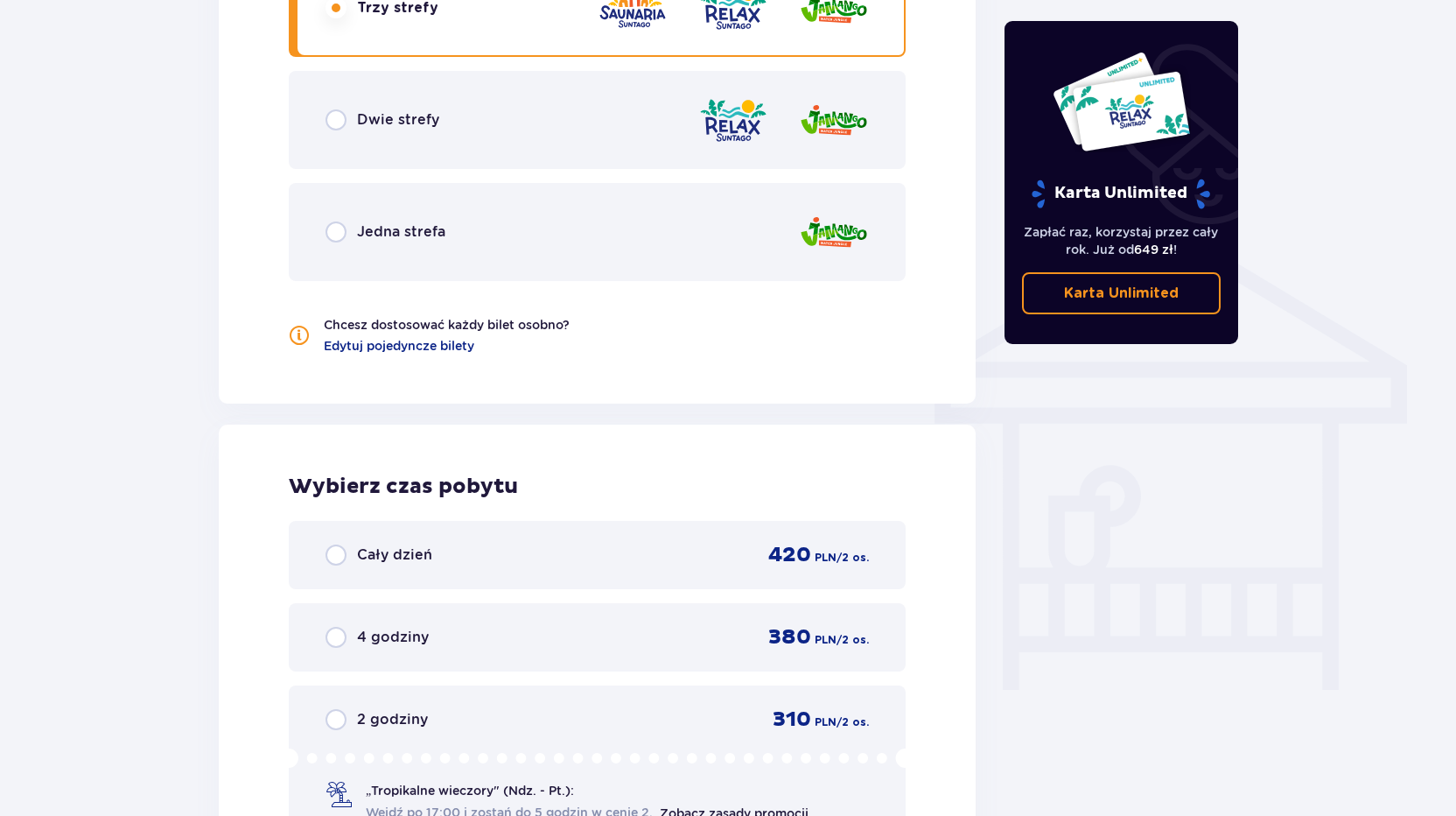
scroll to position [1262, 0]
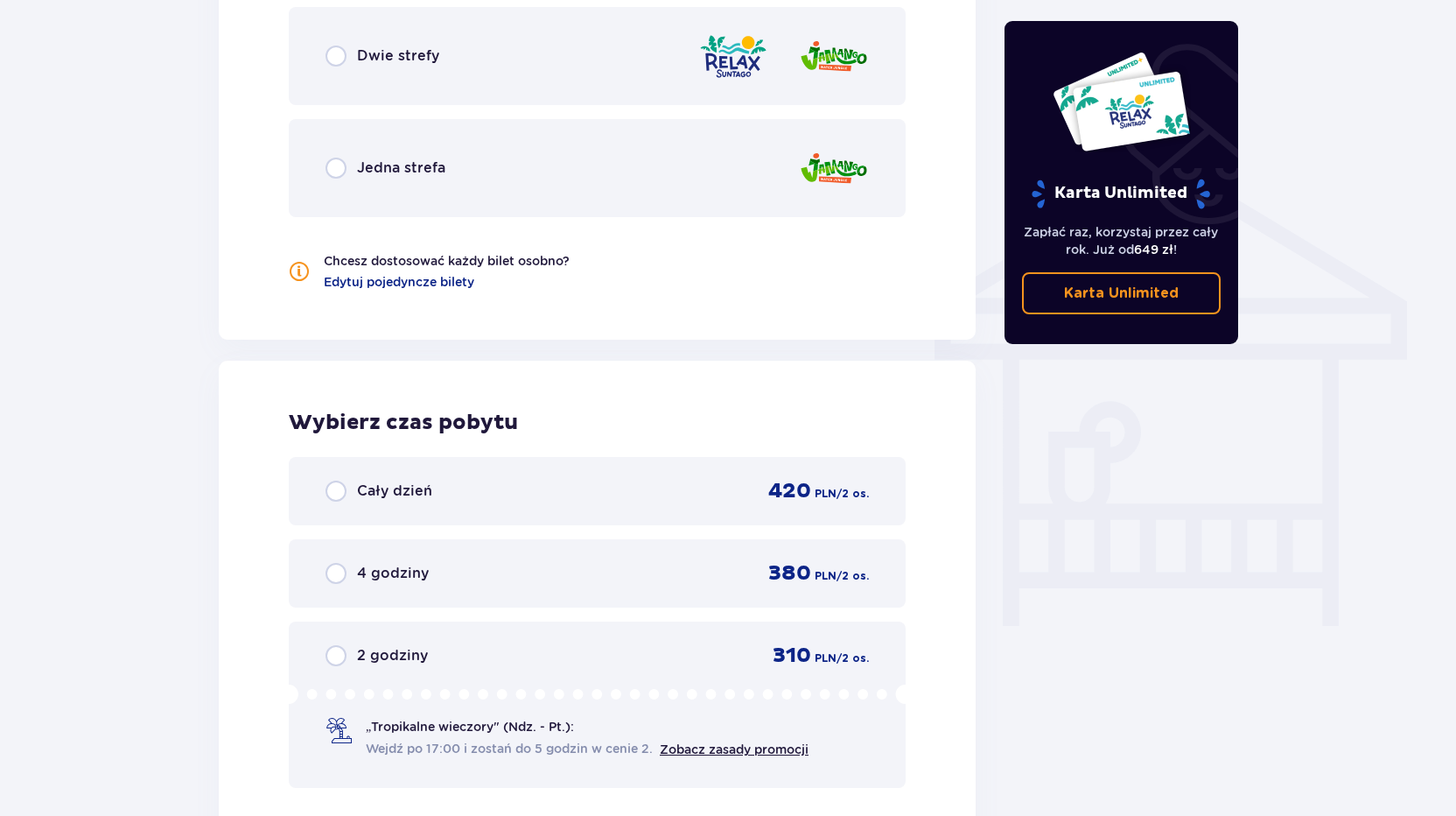
drag, startPoint x: 338, startPoint y: 485, endPoint x: 831, endPoint y: 540, distance: 496.1
click at [338, 485] on input "radio" at bounding box center [336, 491] width 21 height 21
radio input "true"
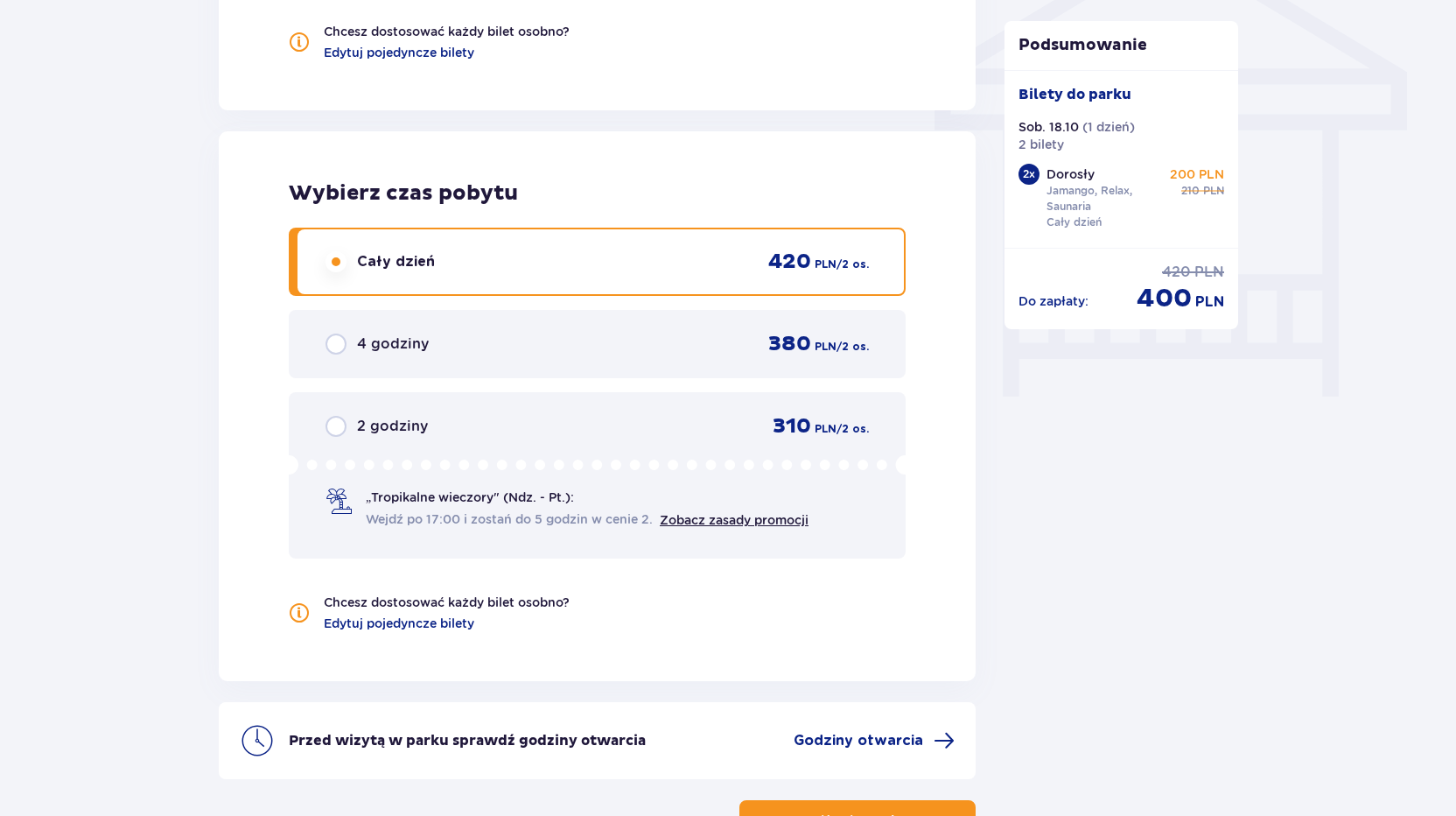
scroll to position [1504, 0]
